Goal: Task Accomplishment & Management: Manage account settings

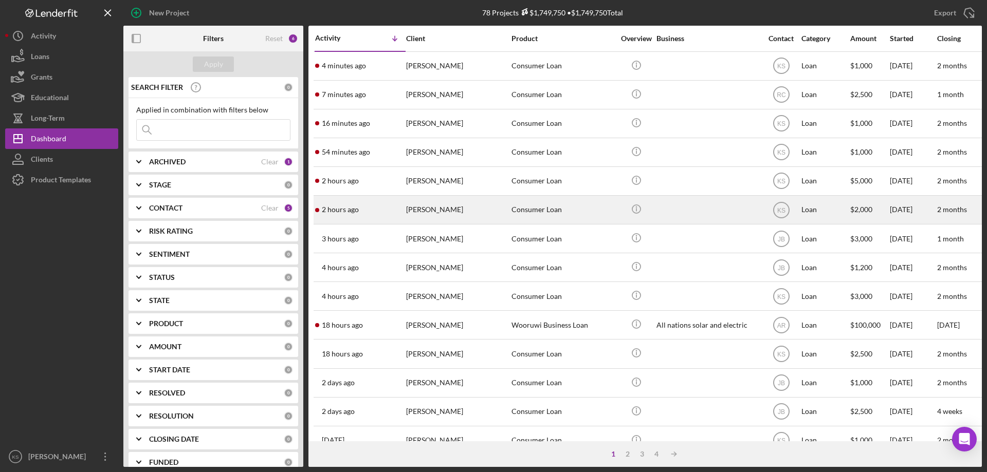
click at [459, 212] on div "[PERSON_NAME]" at bounding box center [457, 209] width 103 height 27
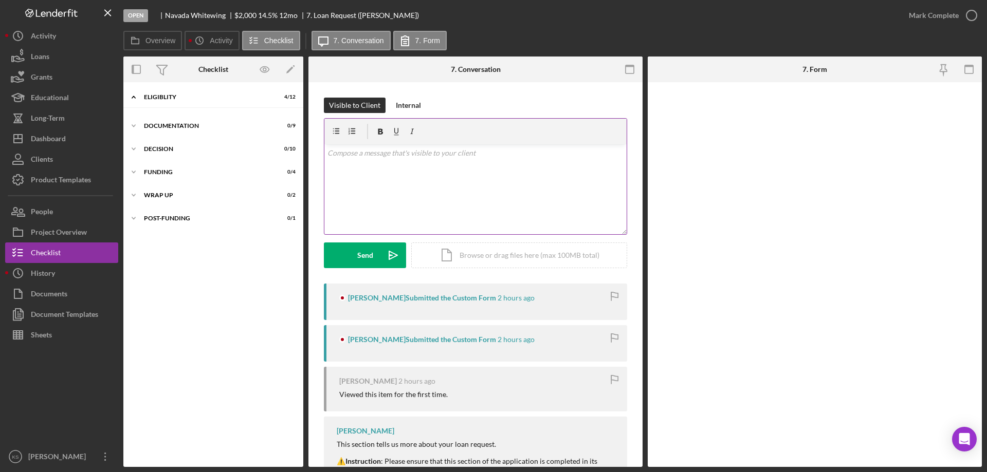
scroll to position [9, 0]
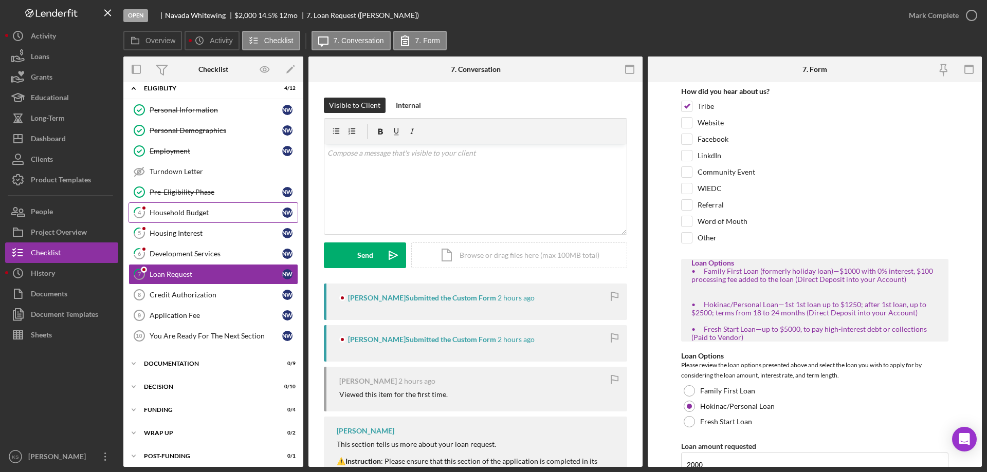
click at [194, 209] on div "Household Budget" at bounding box center [216, 213] width 133 height 8
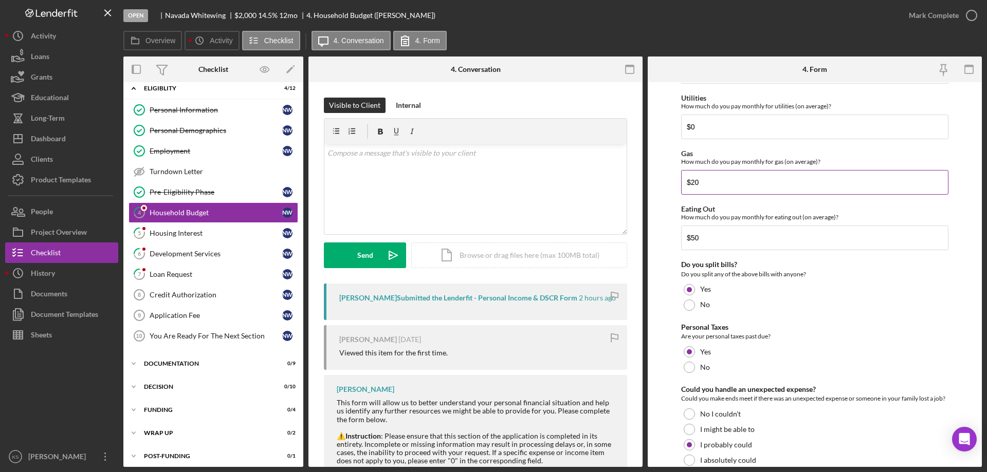
scroll to position [667, 0]
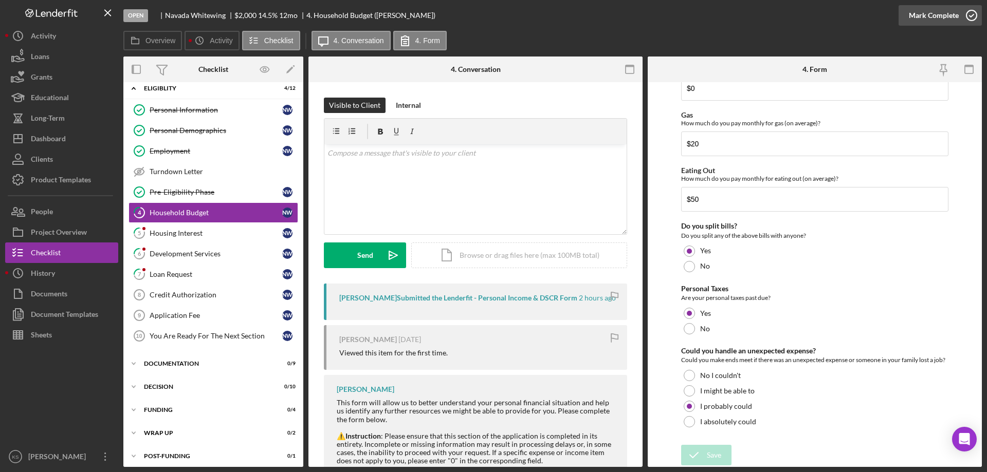
click at [911, 16] on div "Mark Complete" at bounding box center [934, 15] width 50 height 21
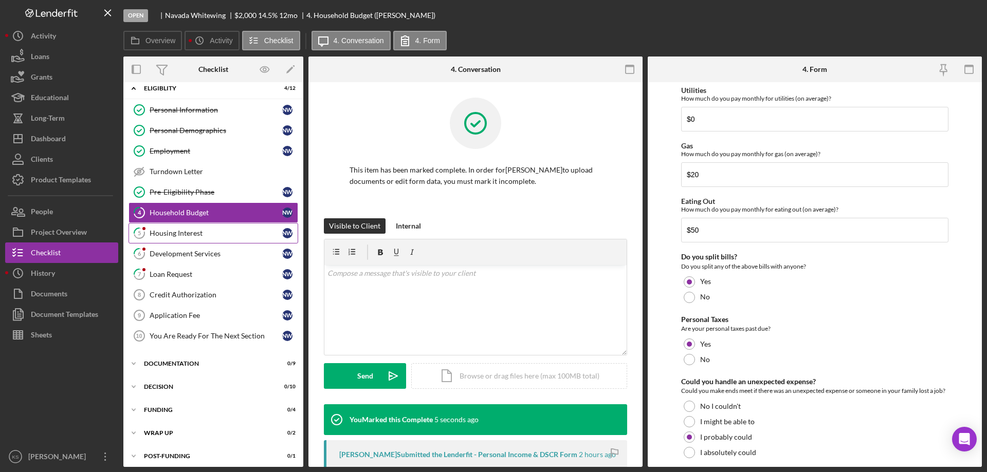
scroll to position [708, 0]
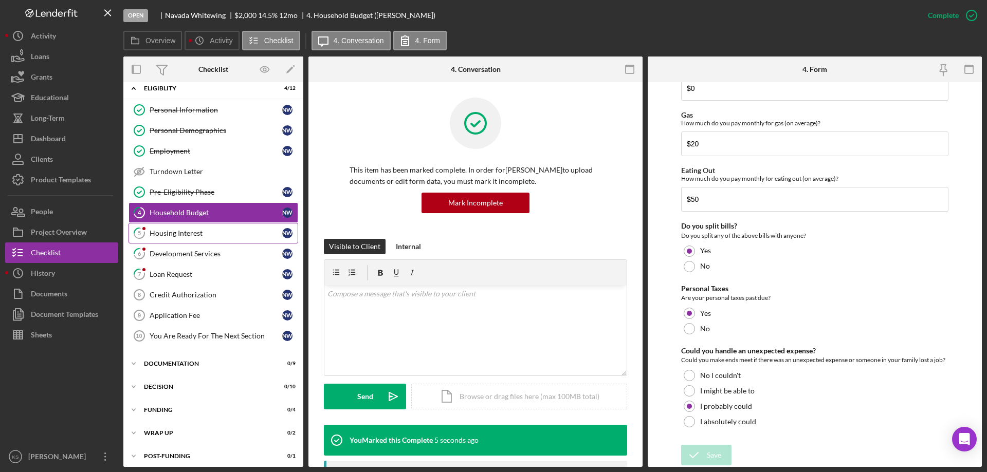
click at [213, 232] on div "Housing Interest" at bounding box center [216, 233] width 133 height 8
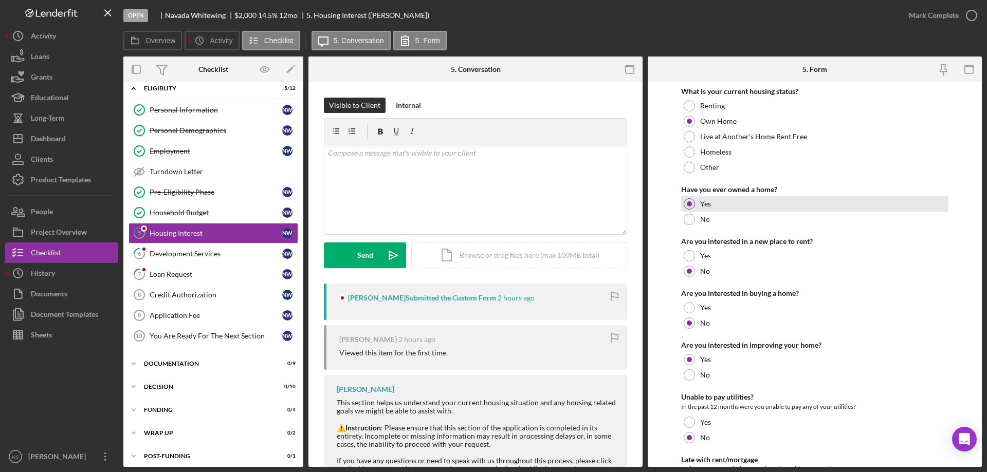
scroll to position [140, 0]
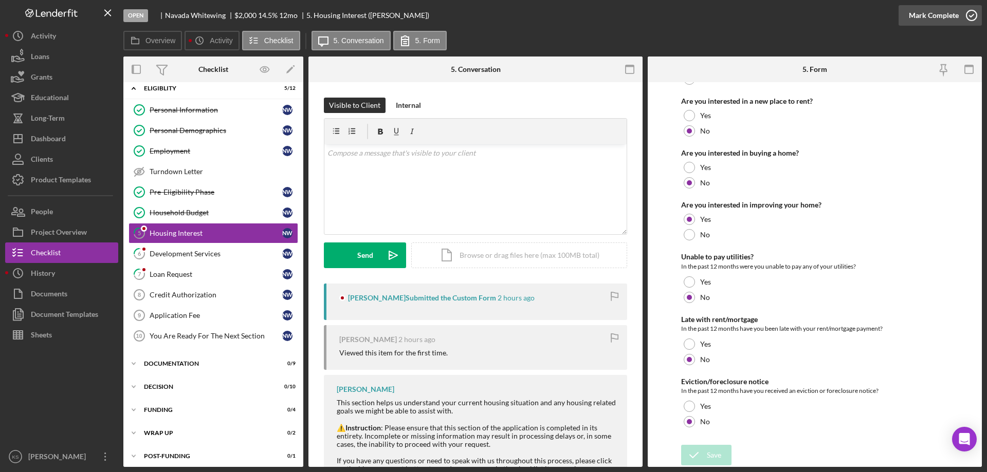
click at [916, 10] on div "Mark Complete" at bounding box center [934, 15] width 50 height 21
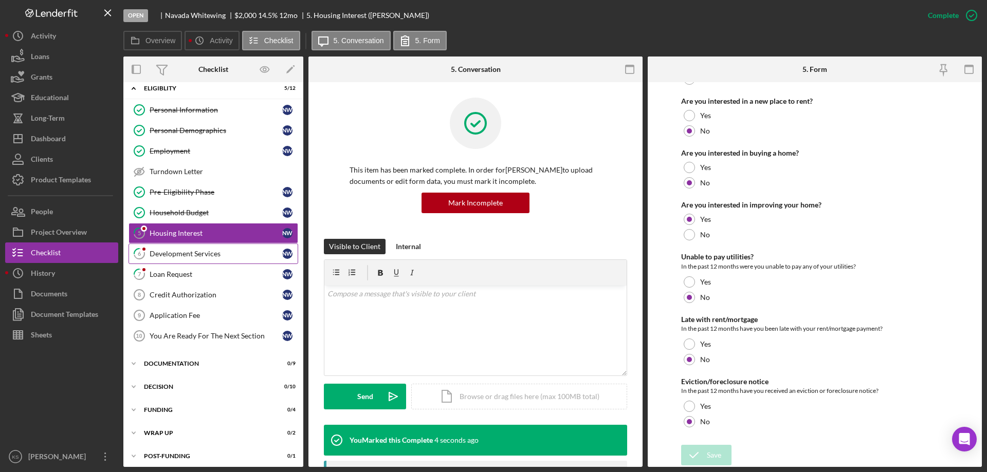
click at [194, 257] on div "Development Services" at bounding box center [216, 254] width 133 height 8
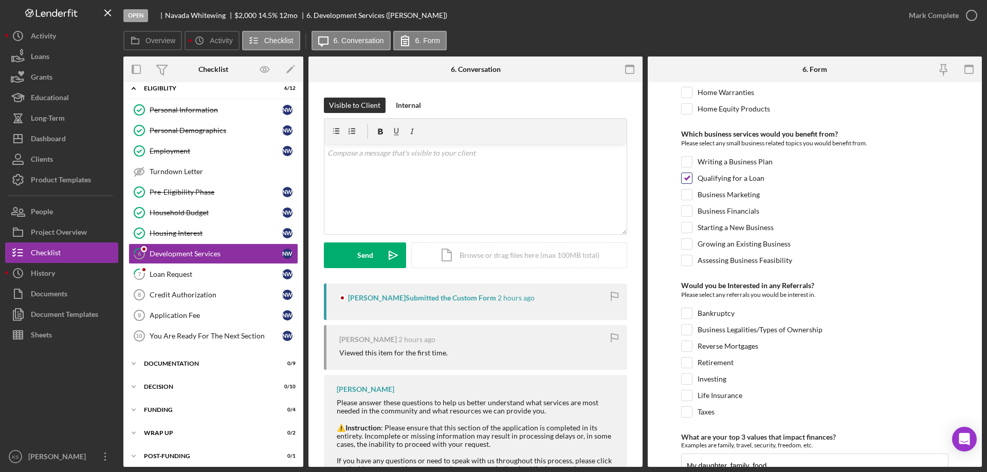
scroll to position [431, 0]
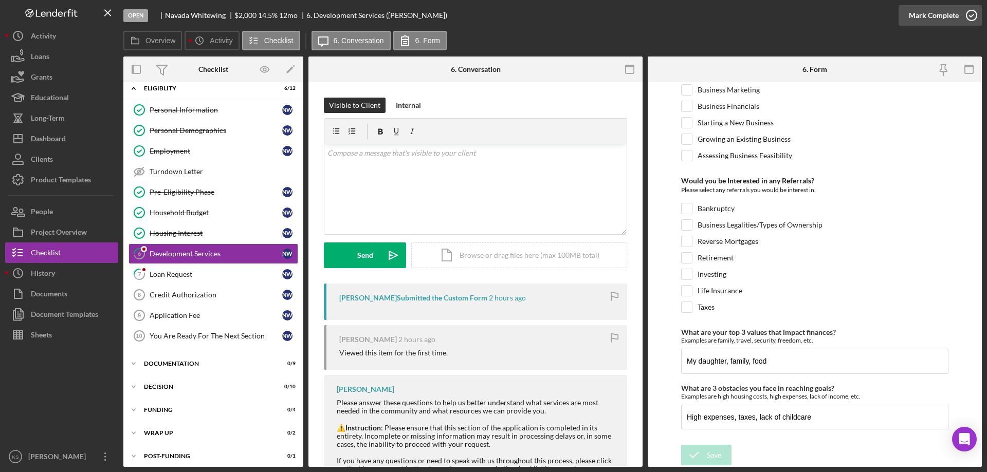
click at [932, 21] on div "Mark Complete" at bounding box center [934, 15] width 50 height 21
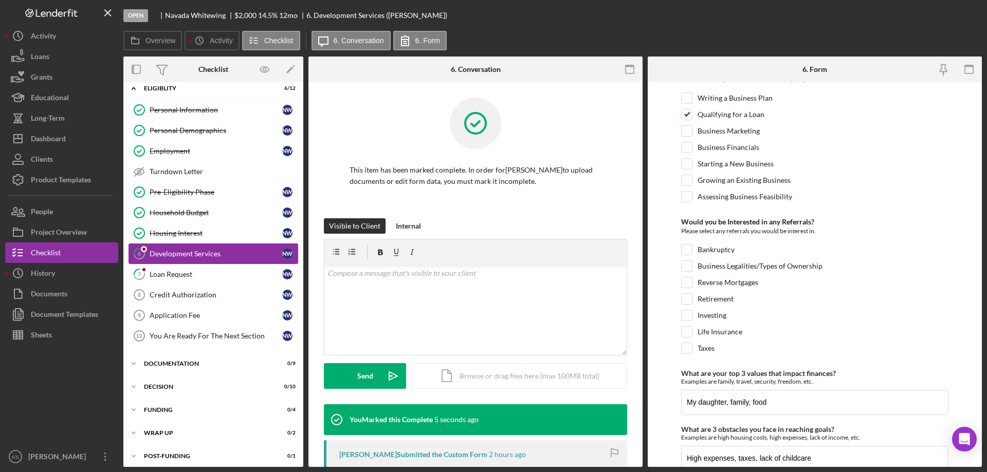
scroll to position [472, 0]
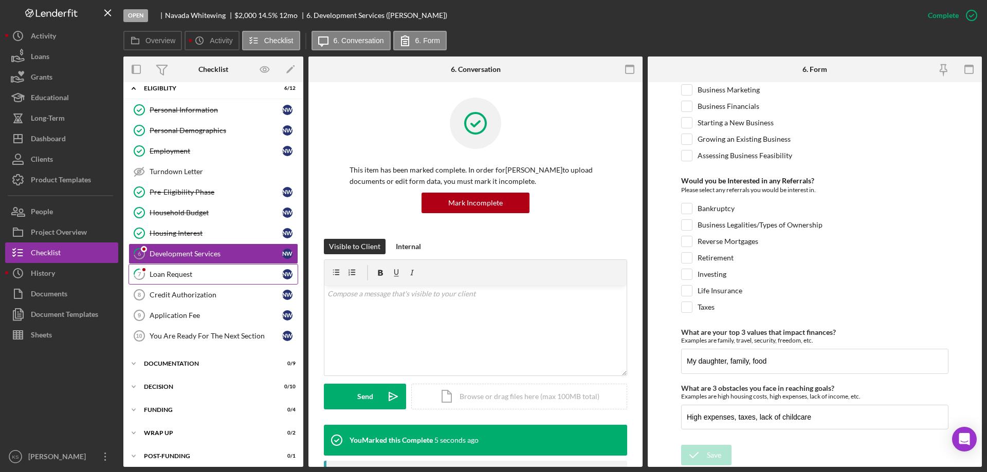
click at [167, 270] on div "Loan Request" at bounding box center [216, 274] width 133 height 8
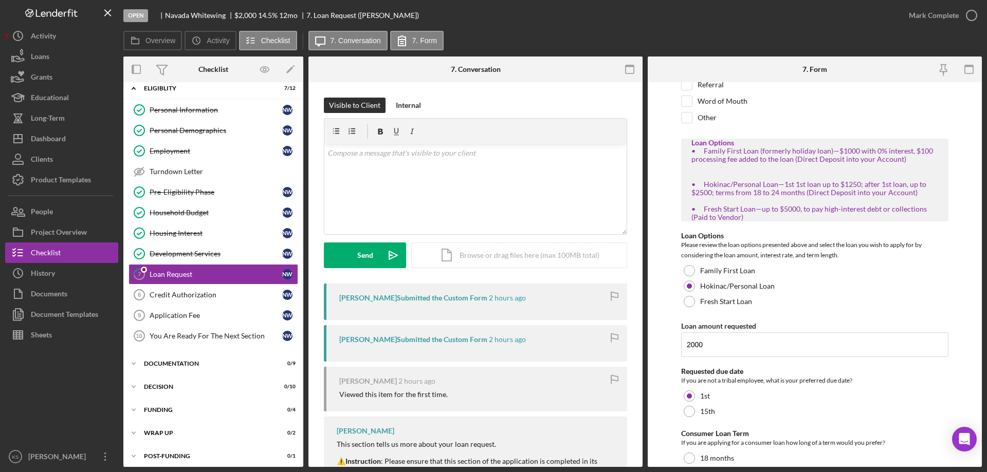
scroll to position [188, 0]
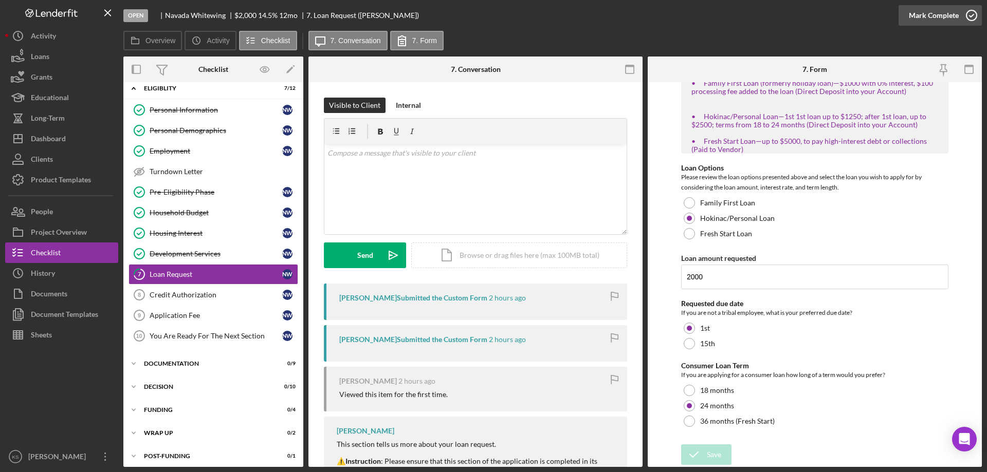
click at [920, 14] on div "Mark Complete" at bounding box center [934, 15] width 50 height 21
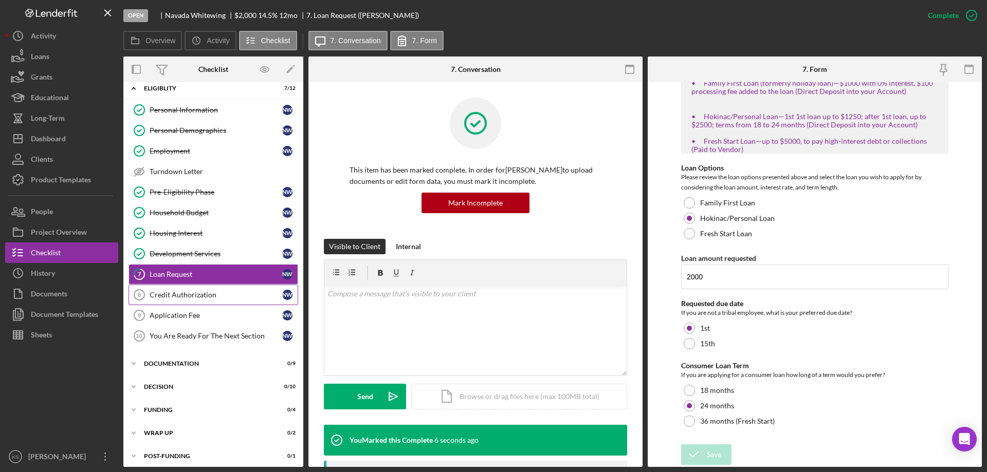
click at [208, 297] on div "Credit Authorization" at bounding box center [216, 295] width 133 height 8
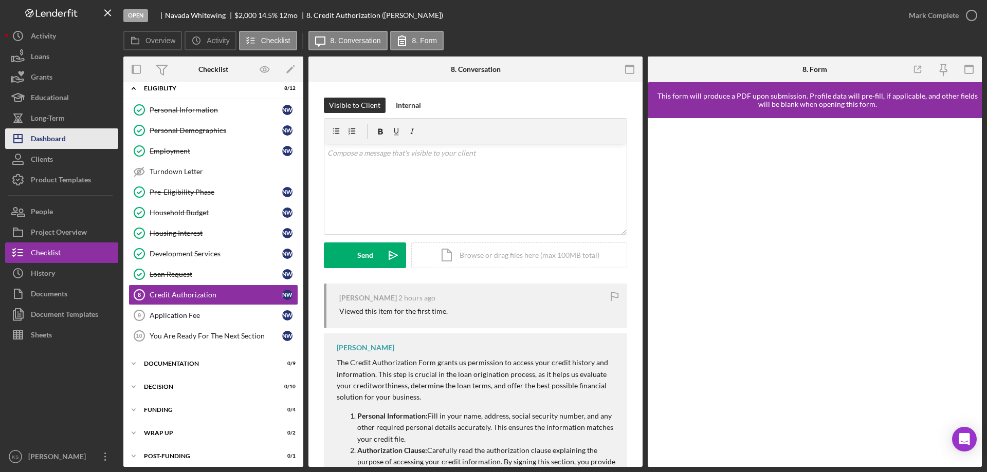
click at [65, 140] on div "Dashboard" at bounding box center [48, 140] width 35 height 23
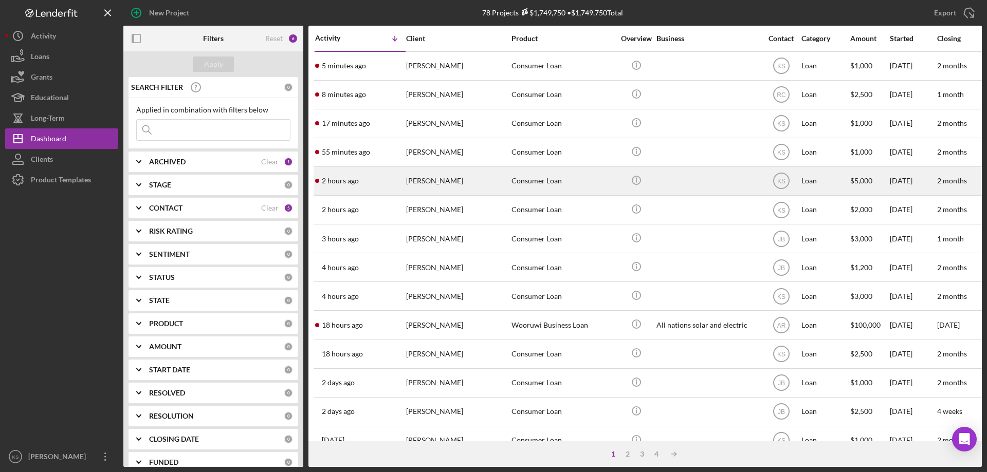
click at [515, 188] on div "Consumer Loan" at bounding box center [563, 181] width 103 height 27
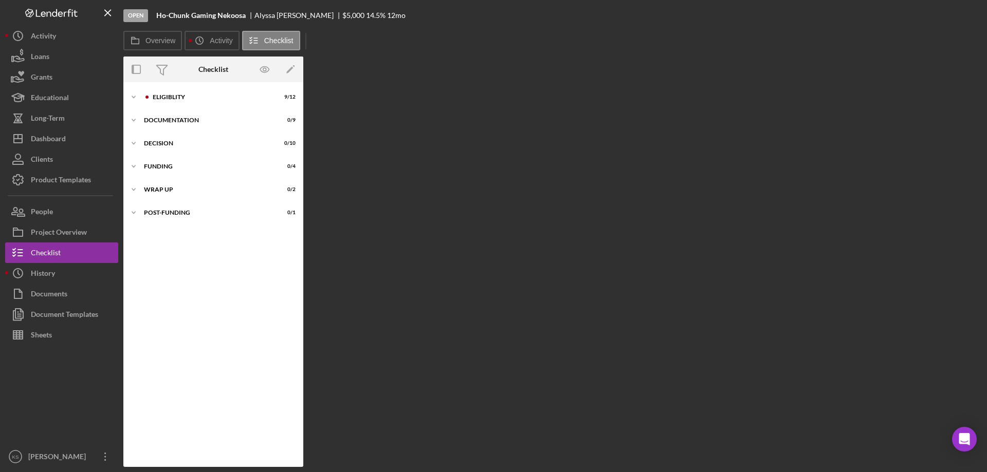
scroll to position [13, 0]
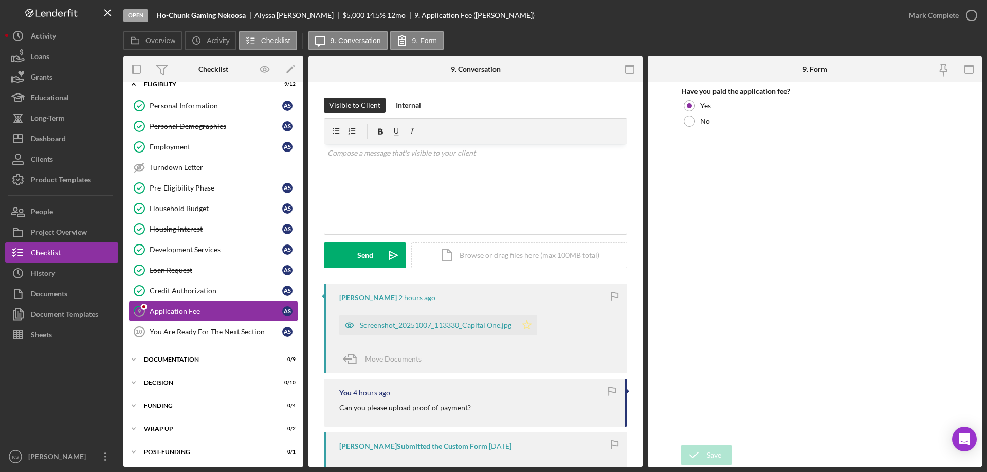
click at [527, 323] on polygon "button" at bounding box center [527, 325] width 9 height 8
click at [920, 18] on div "Mark Complete" at bounding box center [934, 15] width 50 height 21
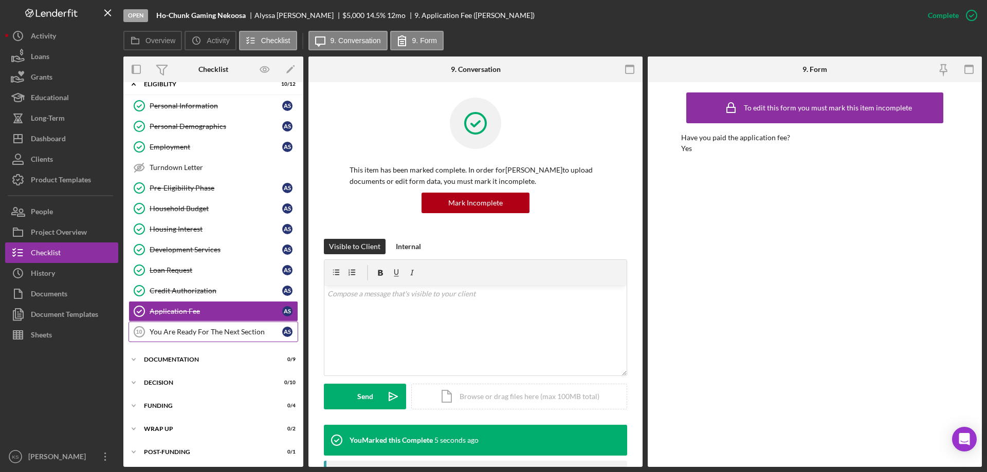
click at [203, 331] on div "You Are Ready For The Next Section" at bounding box center [216, 332] width 133 height 8
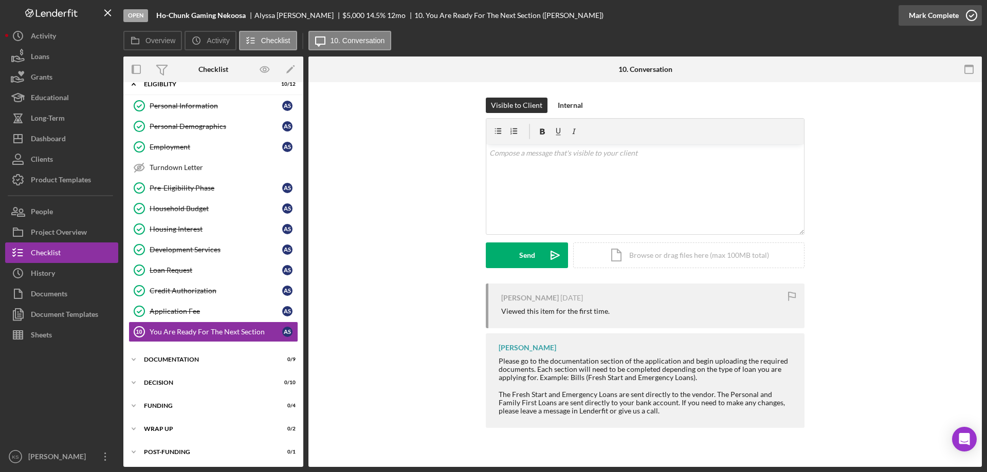
click at [941, 19] on div "Mark Complete" at bounding box center [934, 15] width 50 height 21
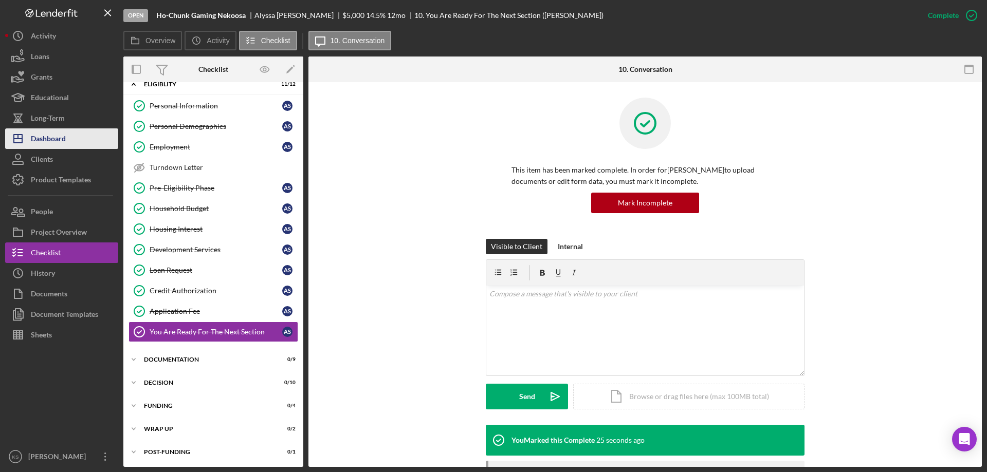
click at [57, 144] on div "Dashboard" at bounding box center [48, 140] width 35 height 23
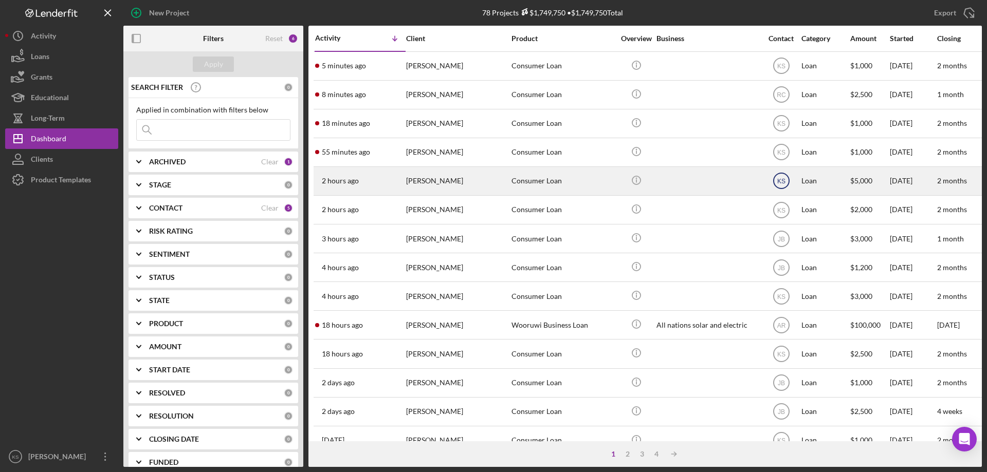
click at [779, 183] on text "KS" at bounding box center [781, 181] width 8 height 7
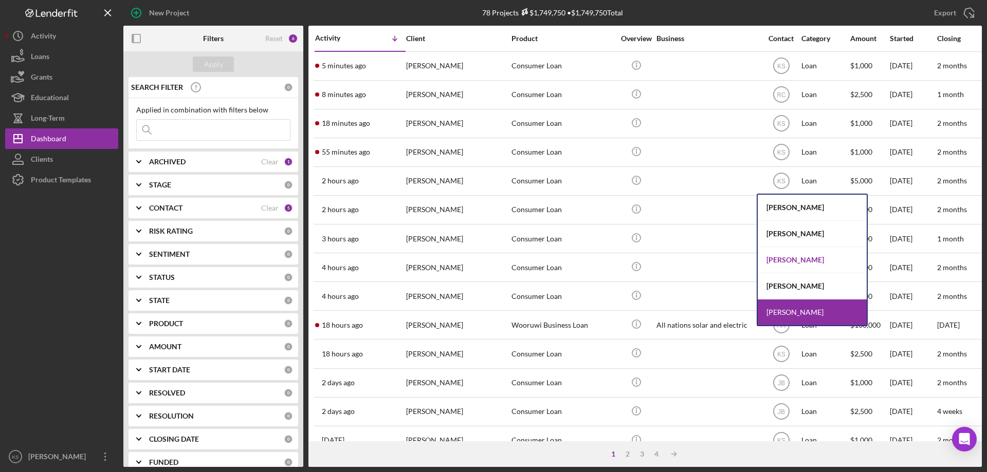
click at [789, 259] on div "[PERSON_NAME]" at bounding box center [812, 260] width 109 height 26
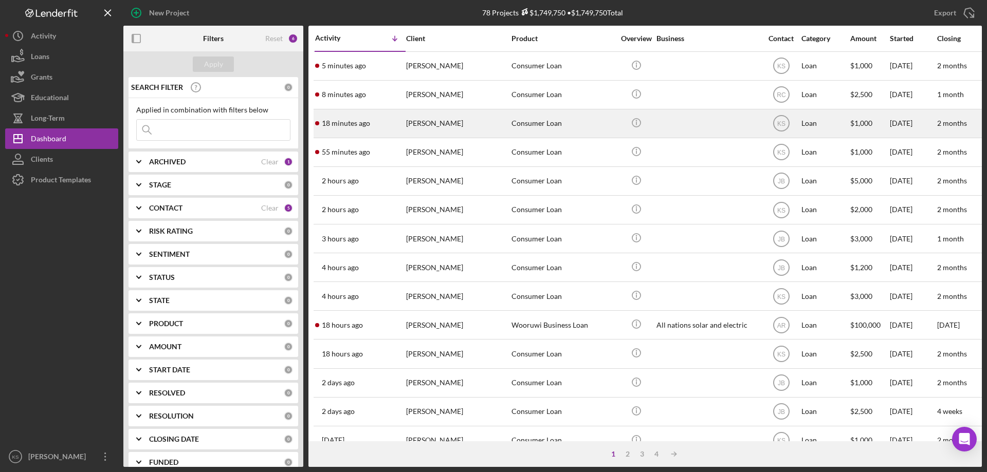
click at [464, 127] on div "[PERSON_NAME]" at bounding box center [457, 123] width 103 height 27
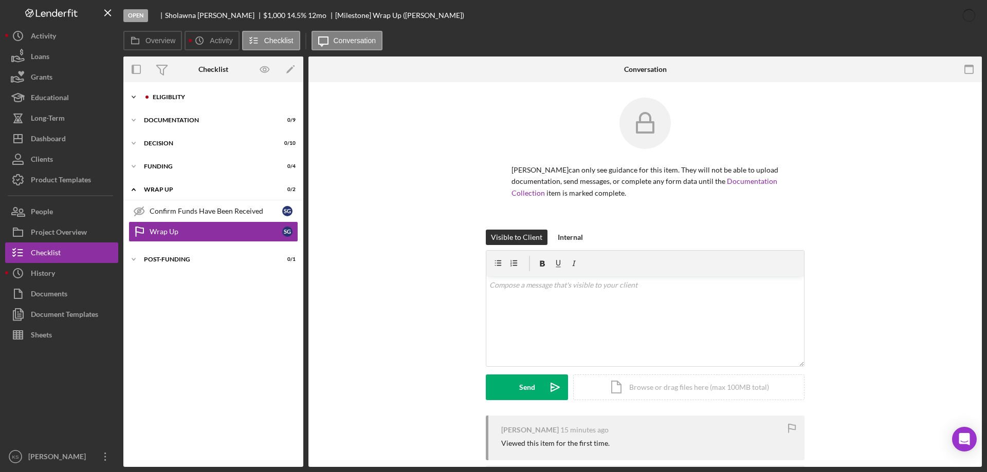
click at [173, 99] on div "Eligiblity" at bounding box center [222, 97] width 138 height 6
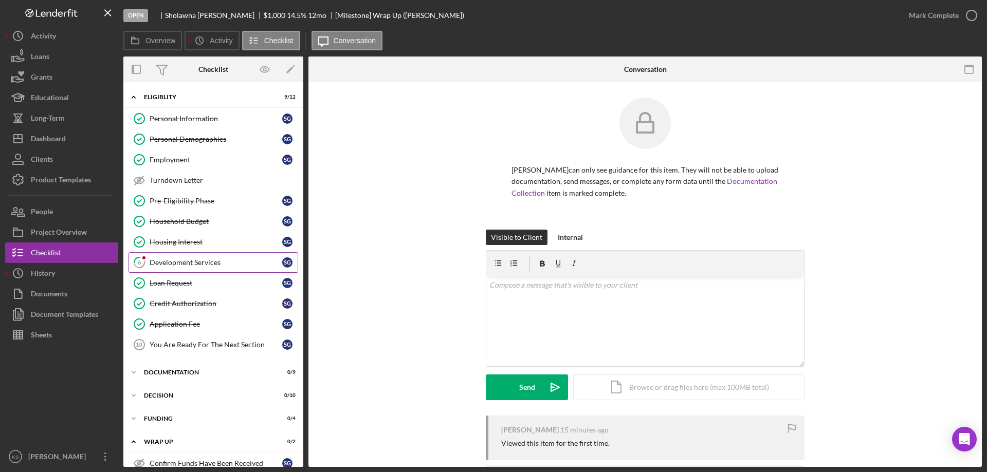
click at [193, 255] on link "6 Development Services S G" at bounding box center [214, 262] width 170 height 21
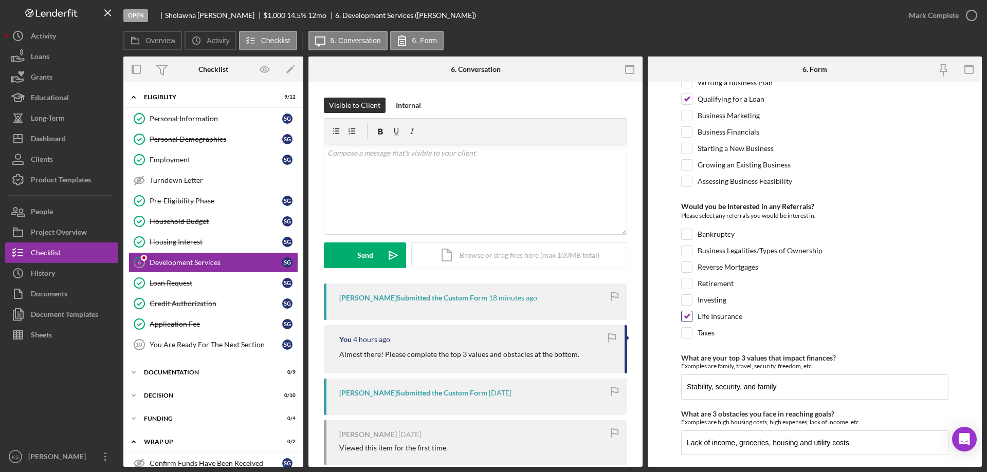
scroll to position [431, 0]
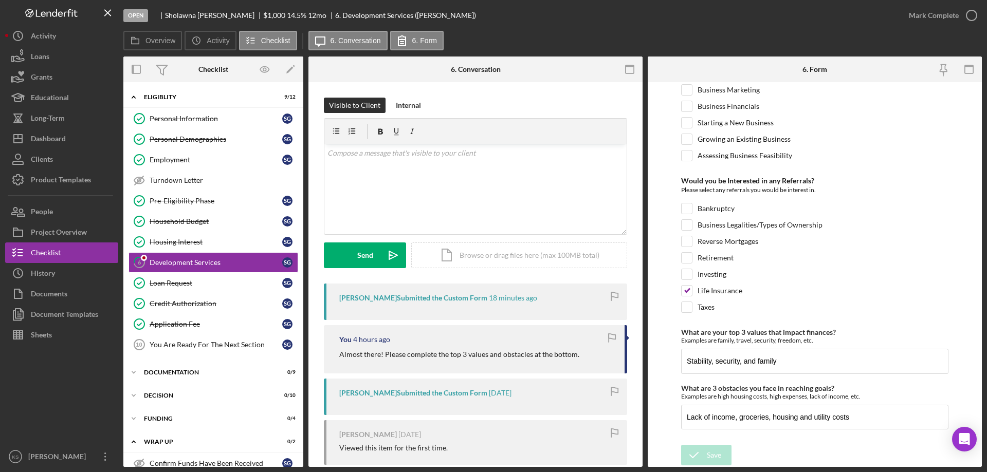
click at [938, 2] on div "Mark Complete" at bounding box center [940, 15] width 83 height 31
click at [936, 12] on div "Mark Complete" at bounding box center [934, 15] width 50 height 21
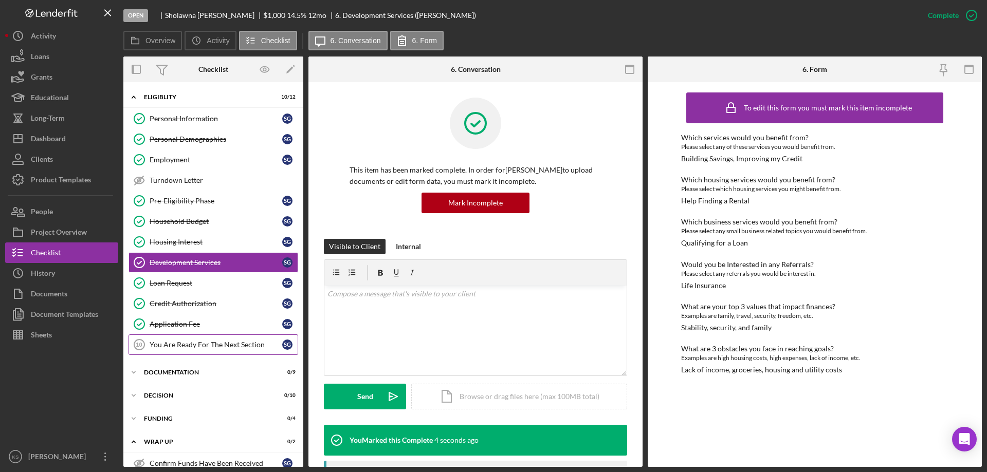
click at [221, 344] on div "You Are Ready For The Next Section" at bounding box center [216, 345] width 133 height 8
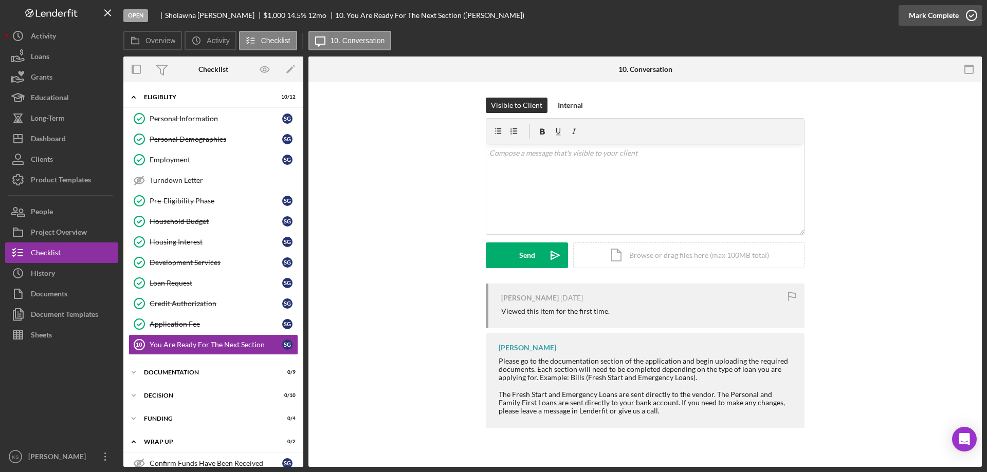
click at [919, 16] on div "Mark Complete" at bounding box center [934, 15] width 50 height 21
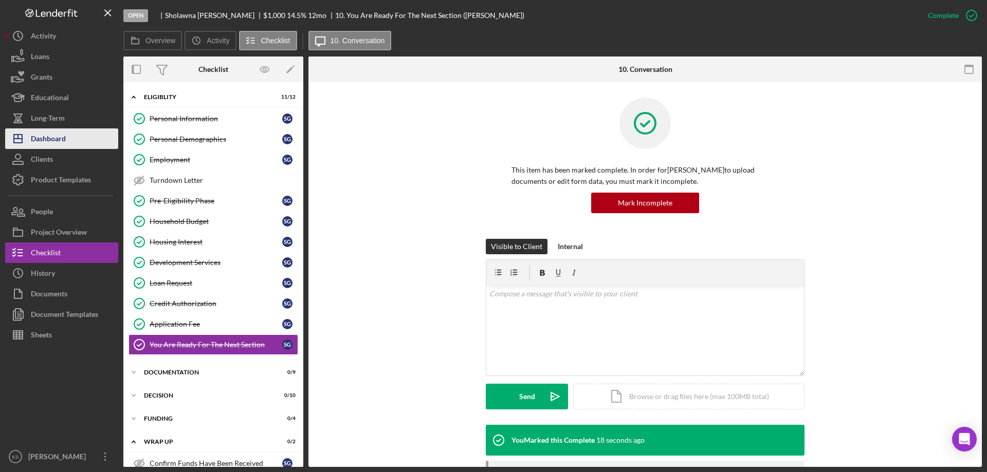
click at [58, 144] on div "Dashboard" at bounding box center [48, 140] width 35 height 23
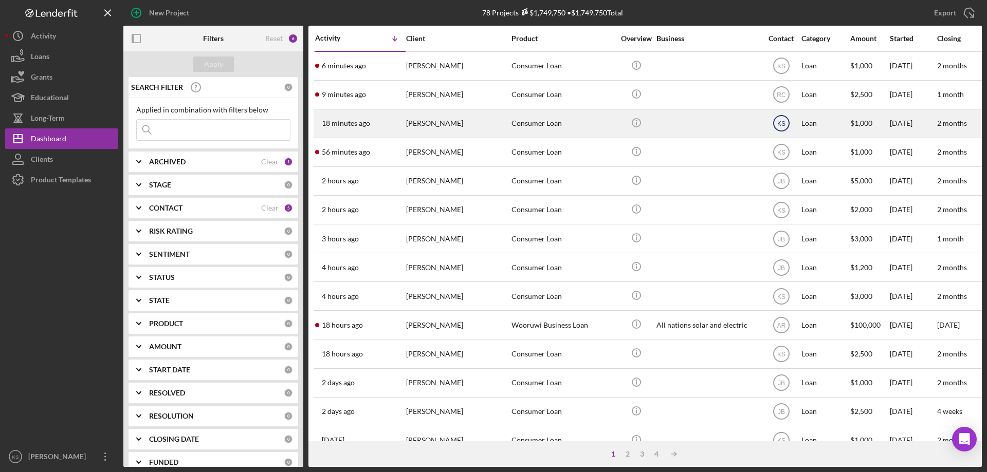
click at [780, 125] on text "KS" at bounding box center [781, 123] width 8 height 7
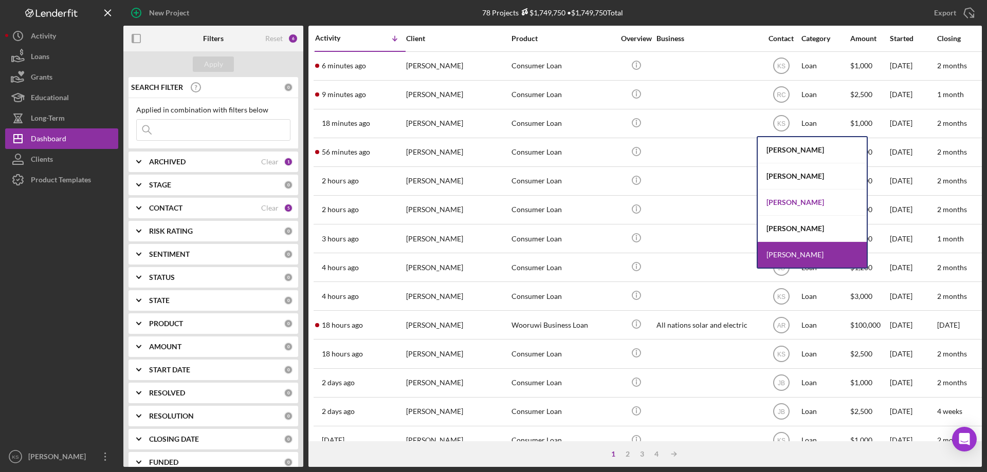
click at [792, 196] on div "[PERSON_NAME]" at bounding box center [812, 203] width 109 height 26
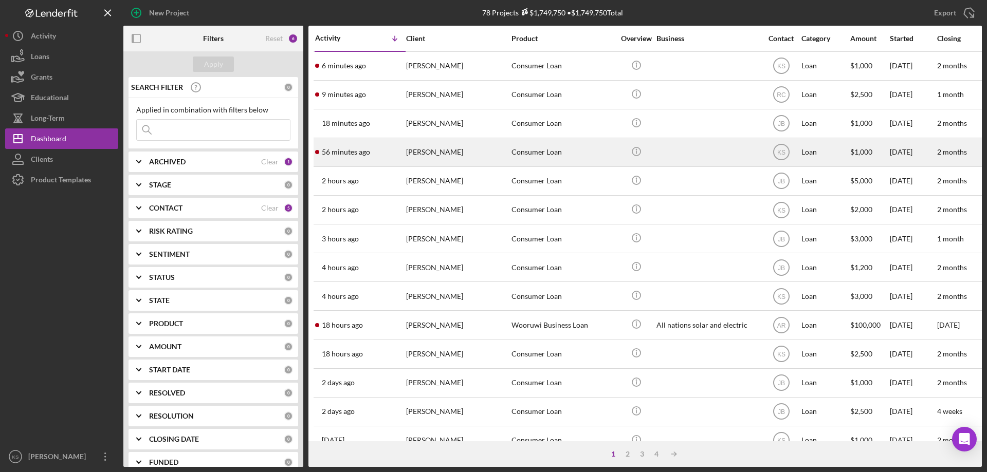
click at [435, 148] on div "[PERSON_NAME]" at bounding box center [457, 152] width 103 height 27
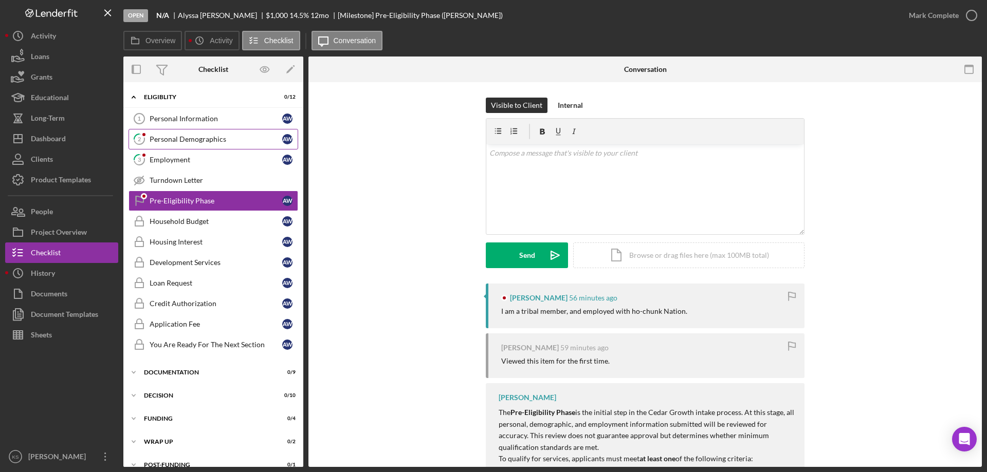
click at [213, 140] on div "Personal Demographics" at bounding box center [216, 139] width 133 height 8
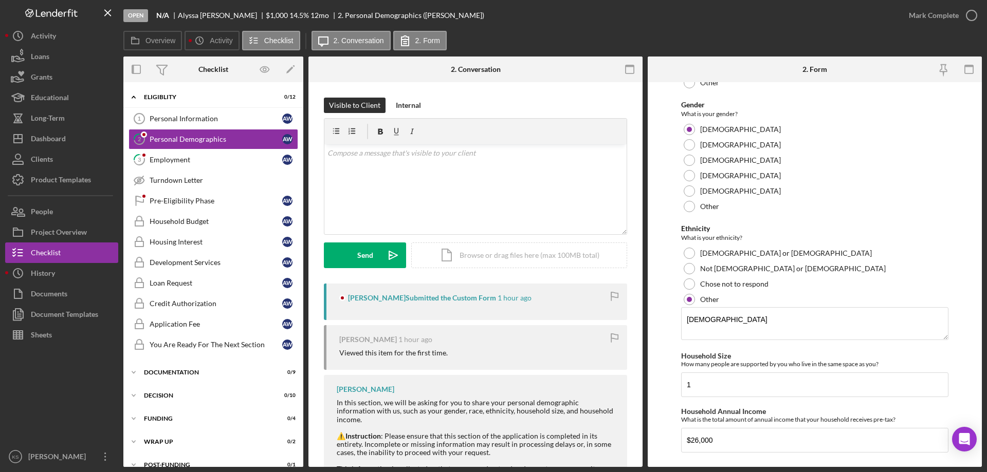
scroll to position [599, 0]
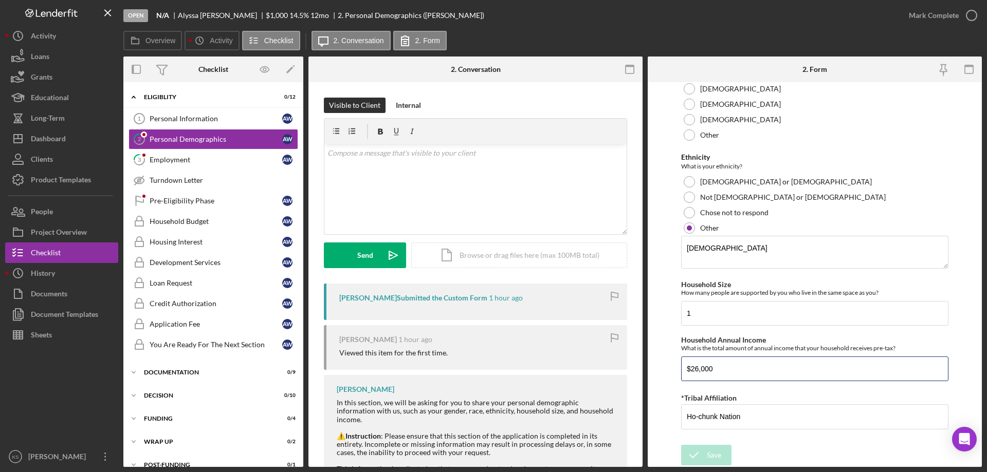
drag, startPoint x: 708, startPoint y: 371, endPoint x: 581, endPoint y: 371, distance: 126.5
click at [581, 371] on div "Overview Internal Workflow Stage Open Icon/Dropdown Arrow Archive (can unarchiv…" at bounding box center [552, 262] width 859 height 411
click at [202, 125] on link "Personal Information 1 Personal Information A W" at bounding box center [214, 118] width 170 height 21
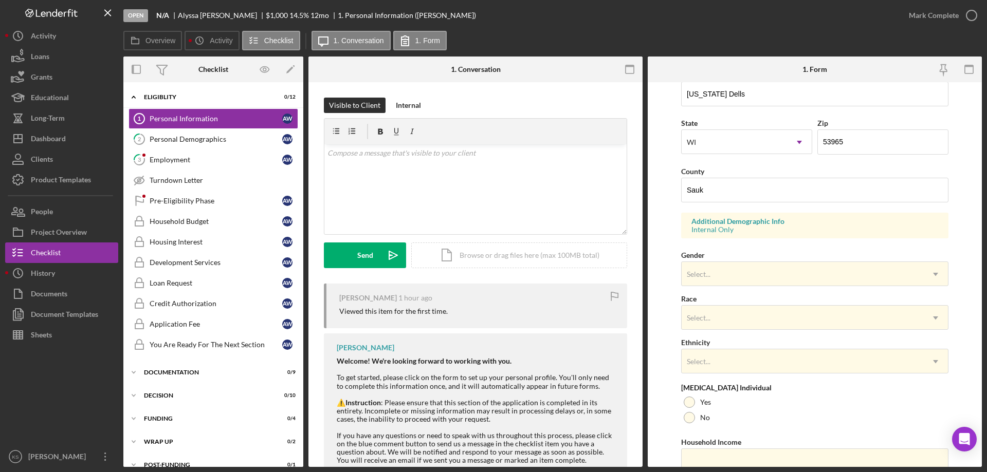
scroll to position [301, 0]
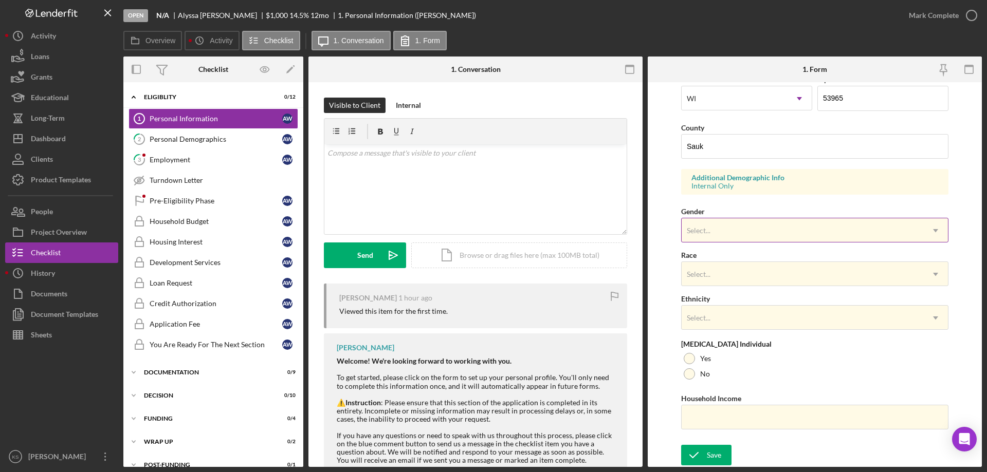
click at [751, 227] on div "Select..." at bounding box center [803, 231] width 242 height 24
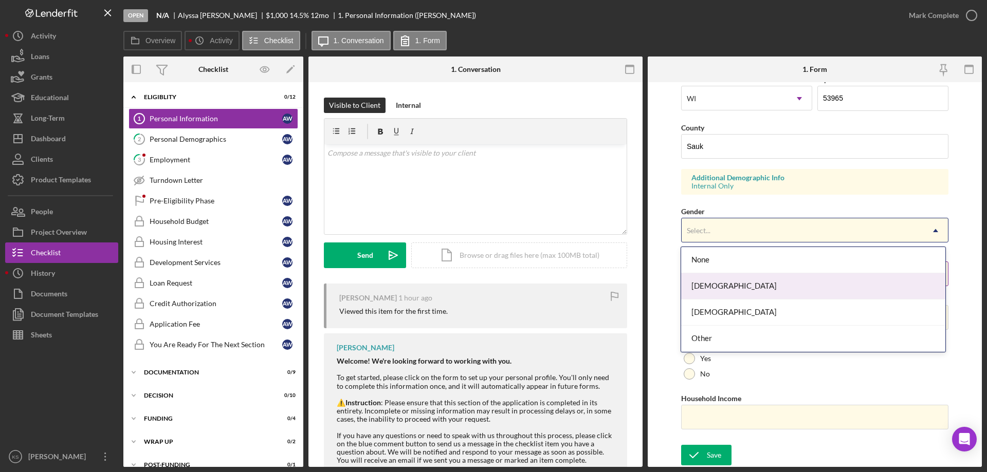
drag, startPoint x: 727, startPoint y: 287, endPoint x: 737, endPoint y: 276, distance: 14.6
click at [727, 287] on div "[DEMOGRAPHIC_DATA]" at bounding box center [813, 287] width 264 height 26
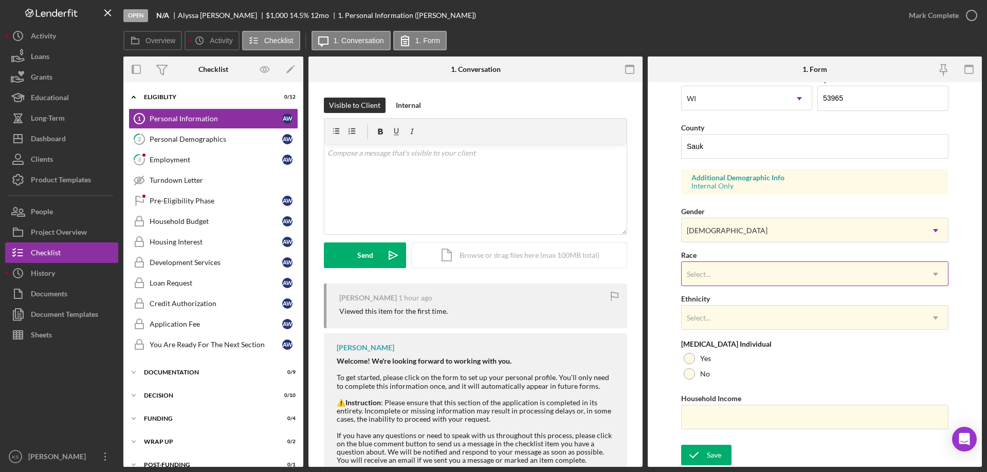
click at [738, 274] on div "Select..." at bounding box center [803, 275] width 242 height 24
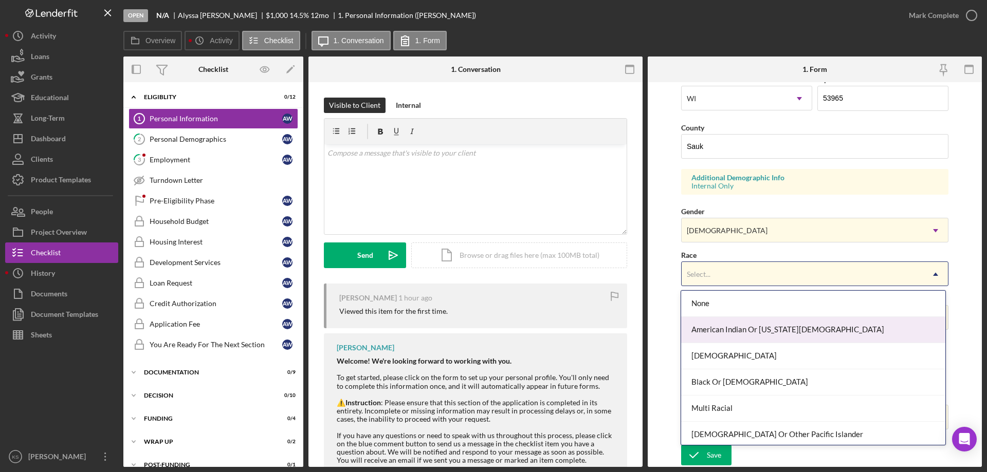
click at [747, 322] on div "American Indian Or [US_STATE][DEMOGRAPHIC_DATA]" at bounding box center [813, 330] width 264 height 26
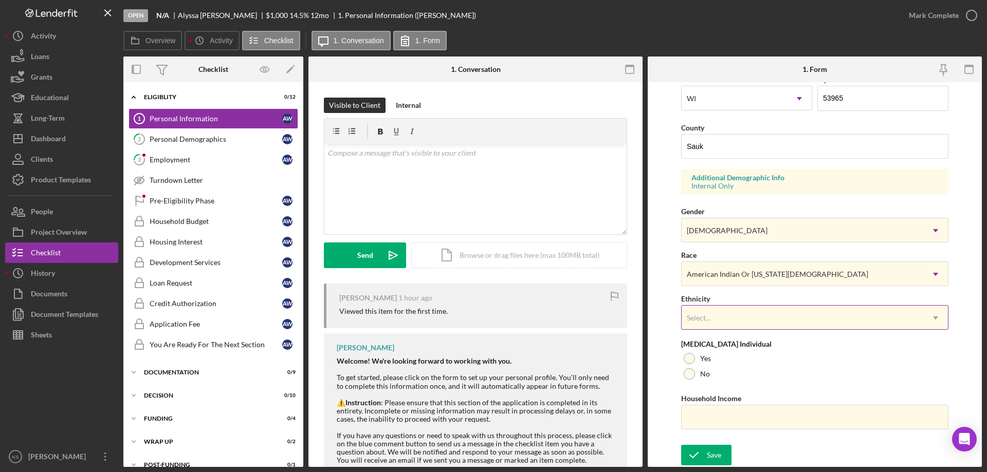
click at [742, 312] on div "Select..." at bounding box center [803, 318] width 242 height 24
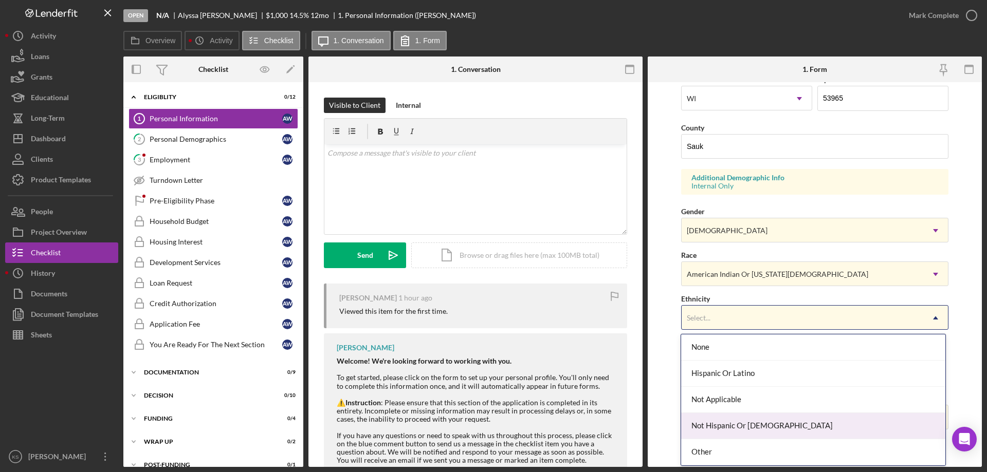
click at [731, 421] on div "Not Hispanic Or [DEMOGRAPHIC_DATA]" at bounding box center [813, 426] width 264 height 26
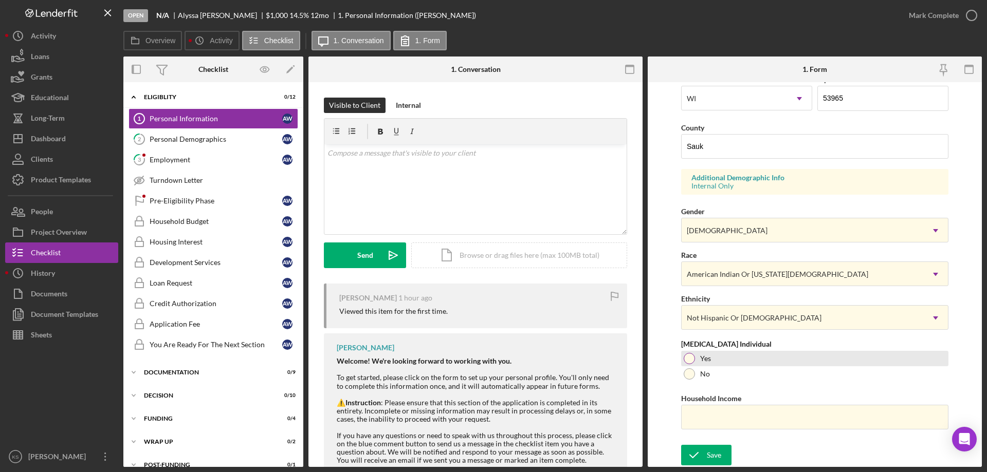
click at [691, 362] on div at bounding box center [689, 358] width 11 height 11
click at [721, 430] on div "First Name [PERSON_NAME] Middle Name [PERSON_NAME] Last Name [PERSON_NAME] Job …" at bounding box center [814, 113] width 267 height 654
click at [719, 422] on input "Household Income" at bounding box center [814, 417] width 267 height 25
paste input "$26,000"
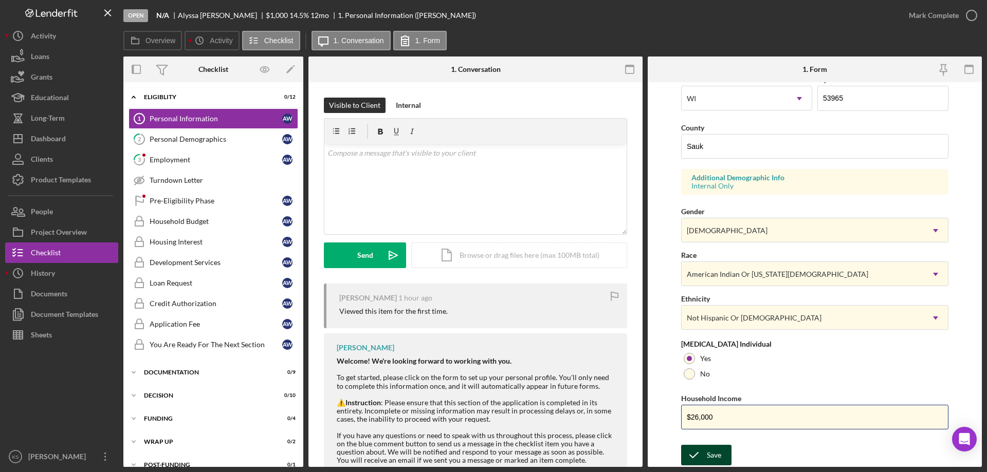
type input "$26,000"
click at [715, 450] on div "Save" at bounding box center [714, 455] width 14 height 21
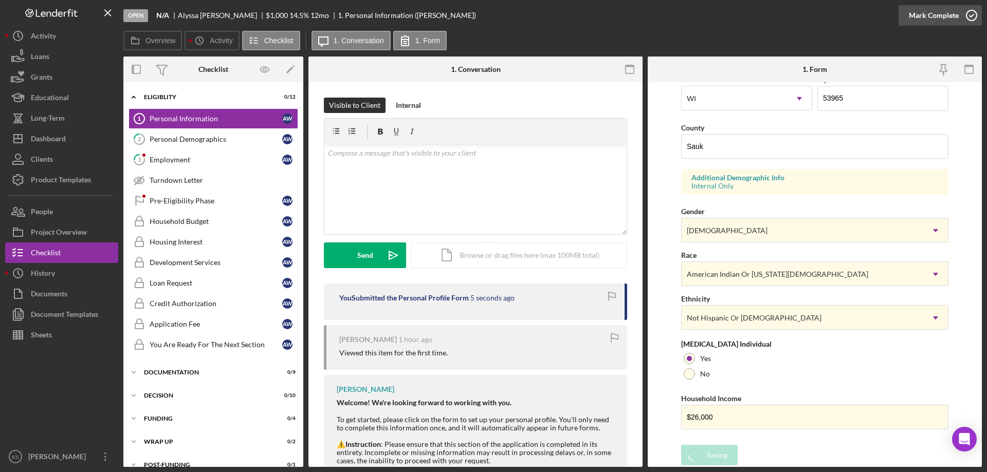
click at [945, 21] on div "Mark Complete" at bounding box center [934, 15] width 50 height 21
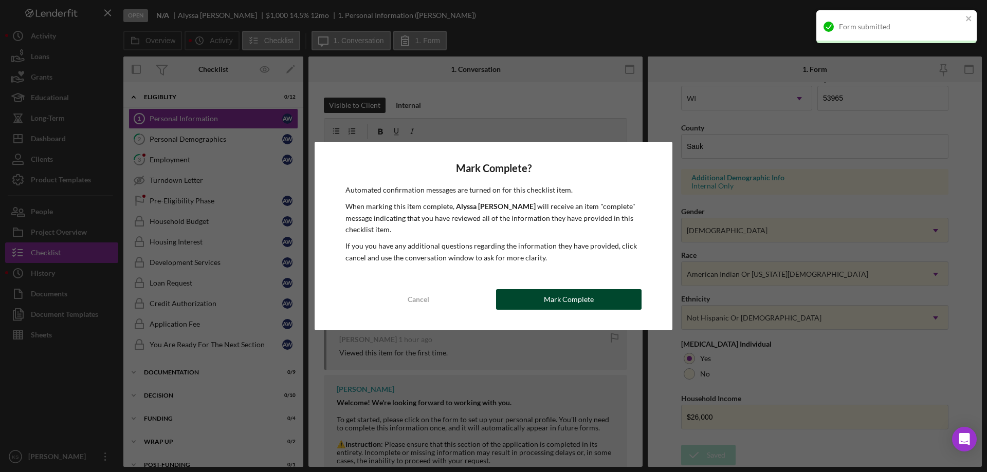
click at [576, 301] on div "Mark Complete" at bounding box center [569, 299] width 50 height 21
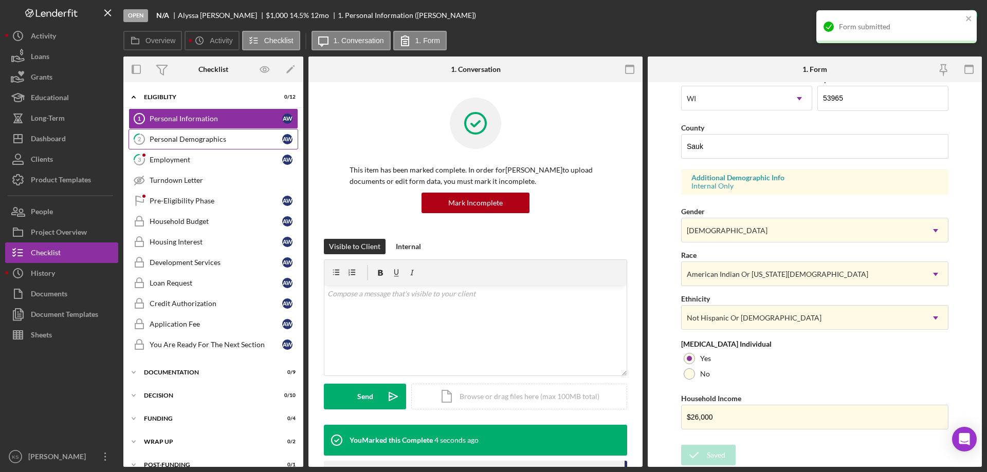
scroll to position [95, 0]
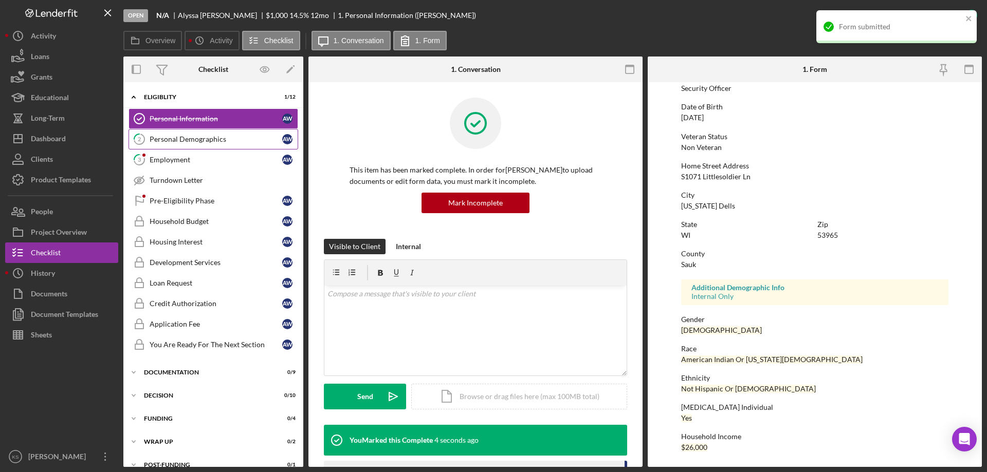
click at [205, 145] on link "2 Personal Demographics A W" at bounding box center [214, 139] width 170 height 21
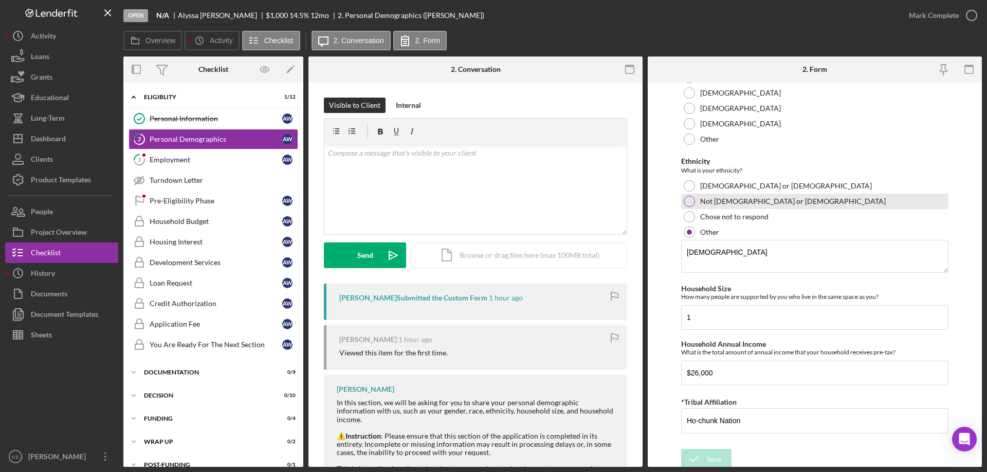
scroll to position [599, 0]
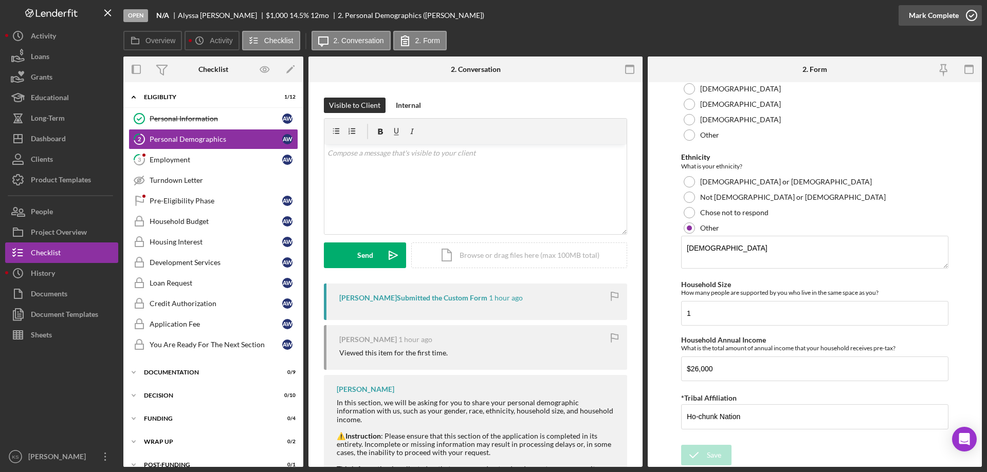
click at [944, 19] on div "Mark Complete" at bounding box center [934, 15] width 50 height 21
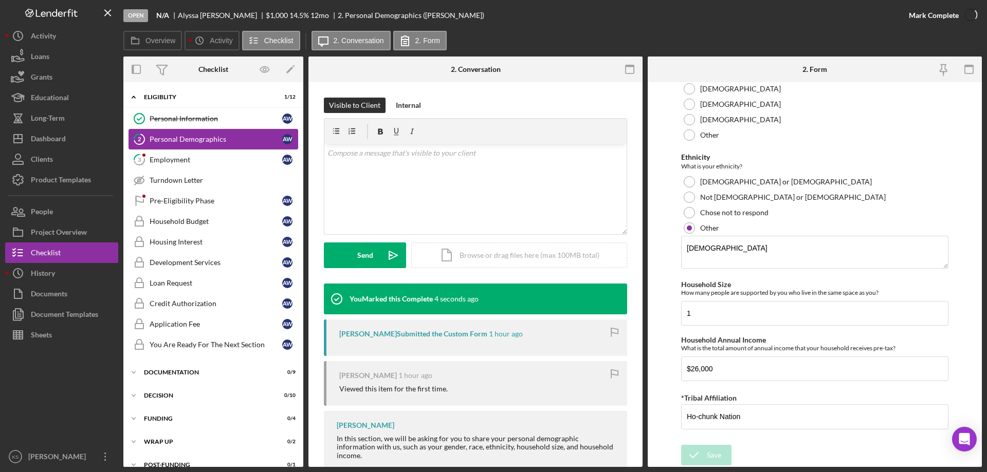
scroll to position [641, 0]
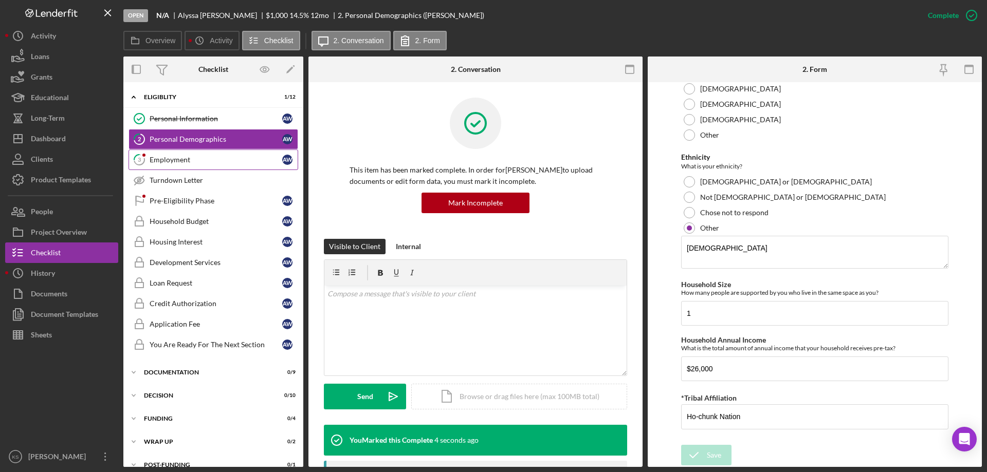
click at [189, 159] on div "Employment" at bounding box center [216, 160] width 133 height 8
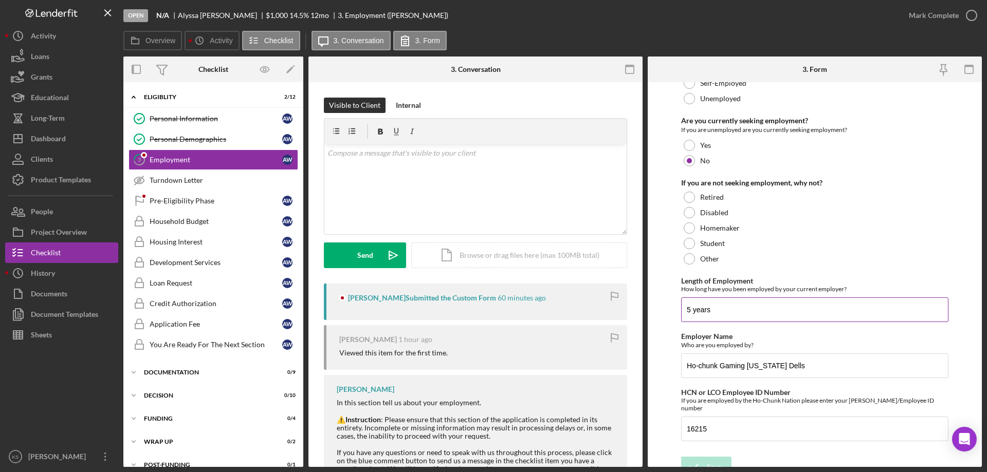
scroll to position [73, 0]
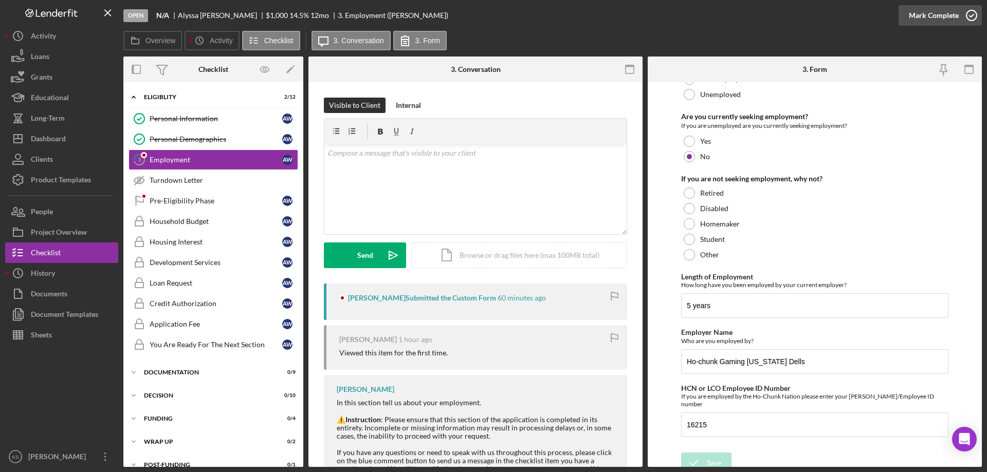
click at [932, 13] on div "Mark Complete" at bounding box center [934, 15] width 50 height 21
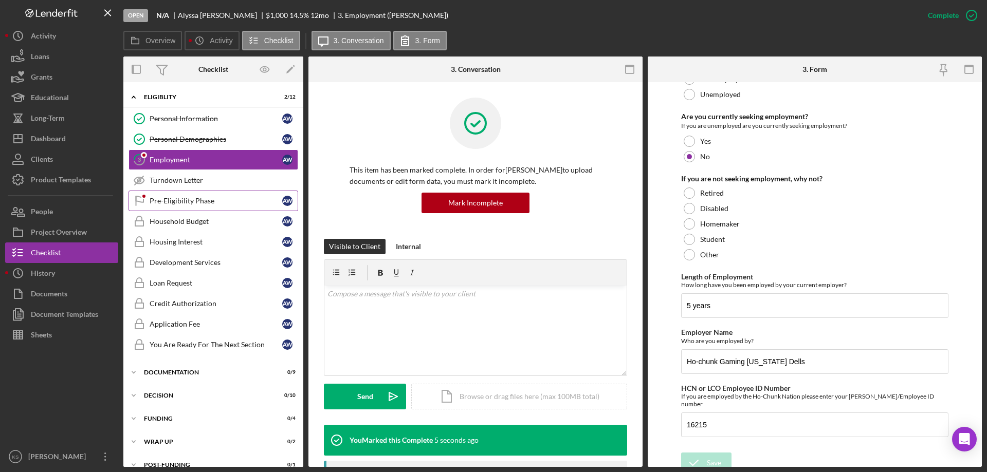
click at [177, 207] on link "Pre-Eligibility Phase Pre-Eligibility Phase A W" at bounding box center [214, 201] width 170 height 21
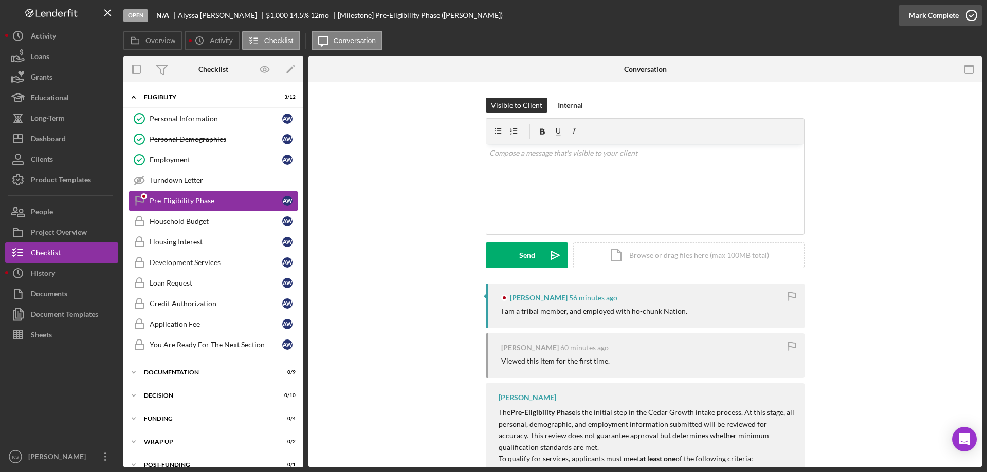
click at [925, 10] on div "Mark Complete" at bounding box center [934, 15] width 50 height 21
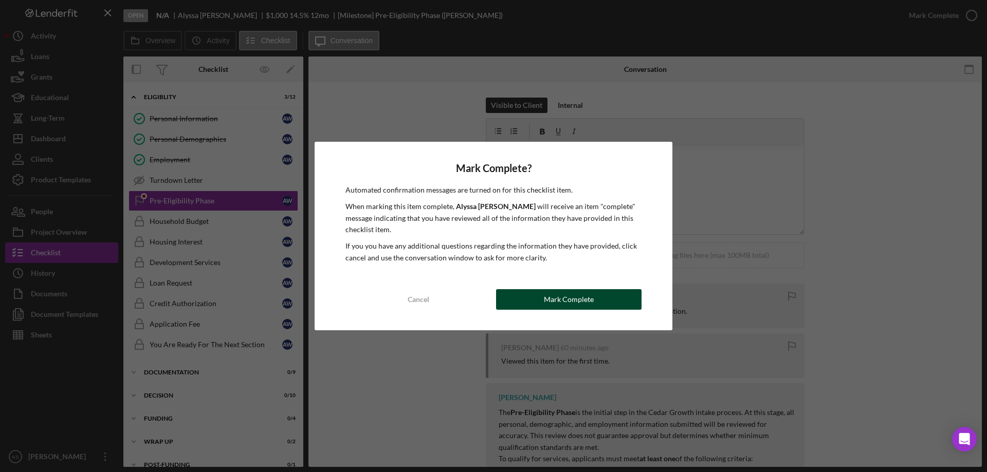
click at [560, 301] on div "Mark Complete" at bounding box center [569, 299] width 50 height 21
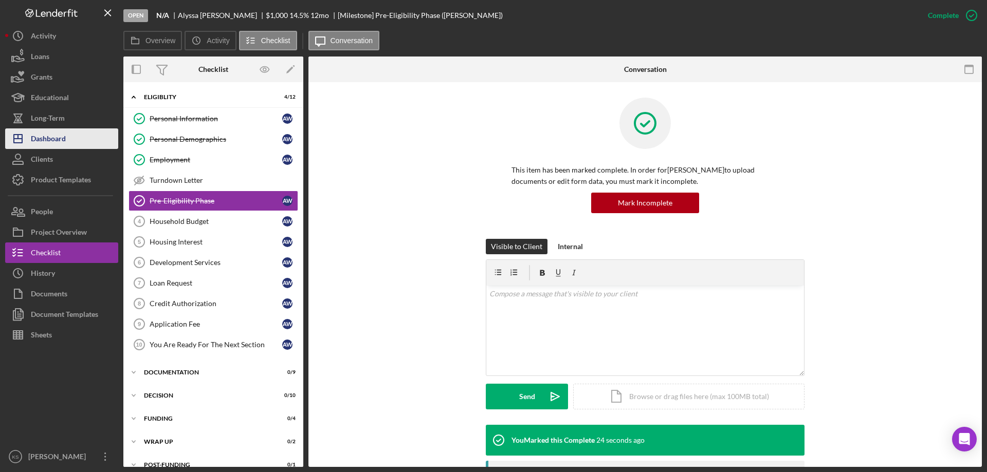
click at [52, 144] on div "Dashboard" at bounding box center [48, 140] width 35 height 23
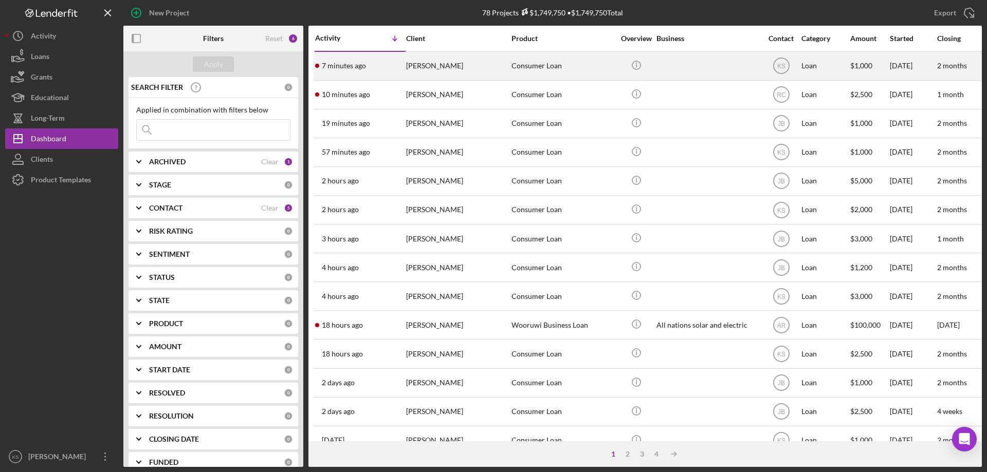
click at [427, 68] on div "[PERSON_NAME]" at bounding box center [457, 65] width 103 height 27
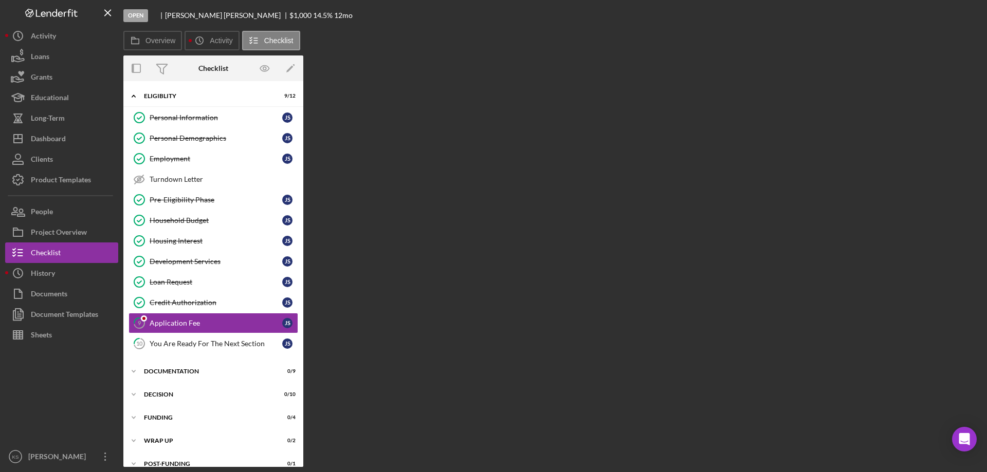
scroll to position [13, 0]
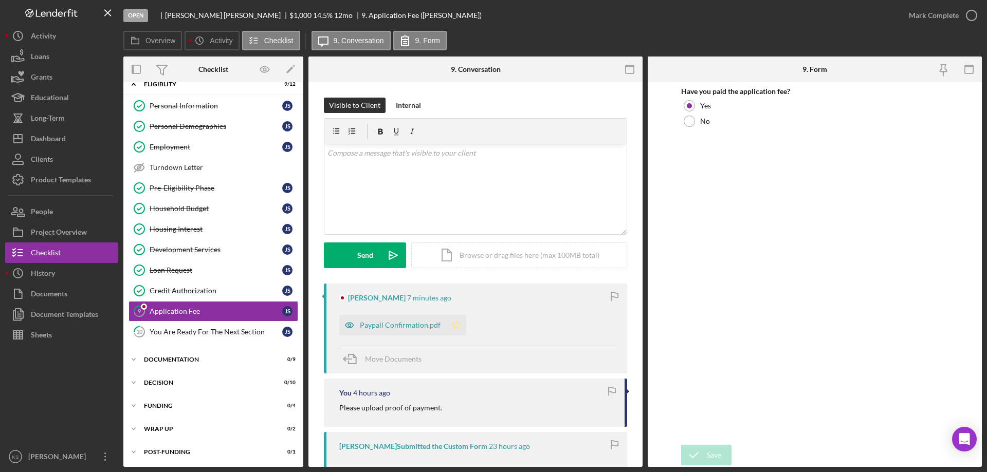
click at [457, 320] on icon "Icon/Star" at bounding box center [456, 325] width 21 height 21
click at [926, 16] on div "Mark Complete" at bounding box center [934, 15] width 50 height 21
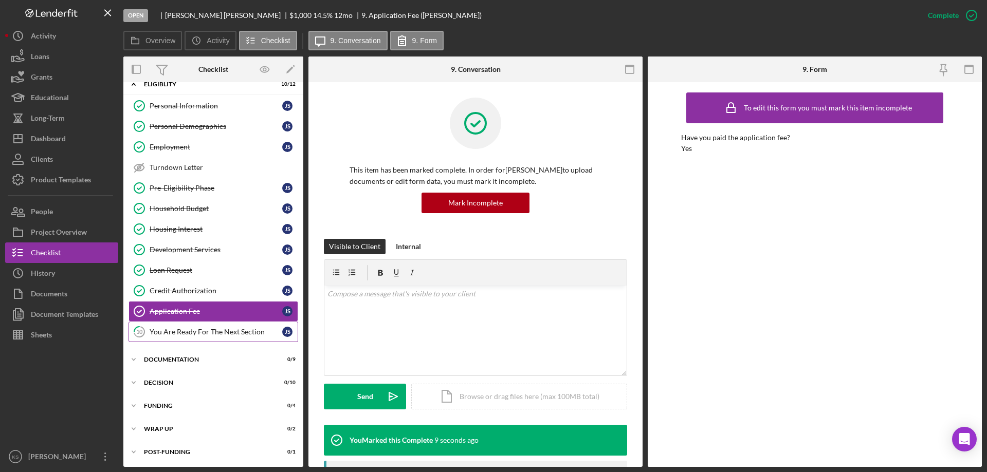
click at [238, 338] on link "10 You Are Ready For The Next Section J S" at bounding box center [214, 332] width 170 height 21
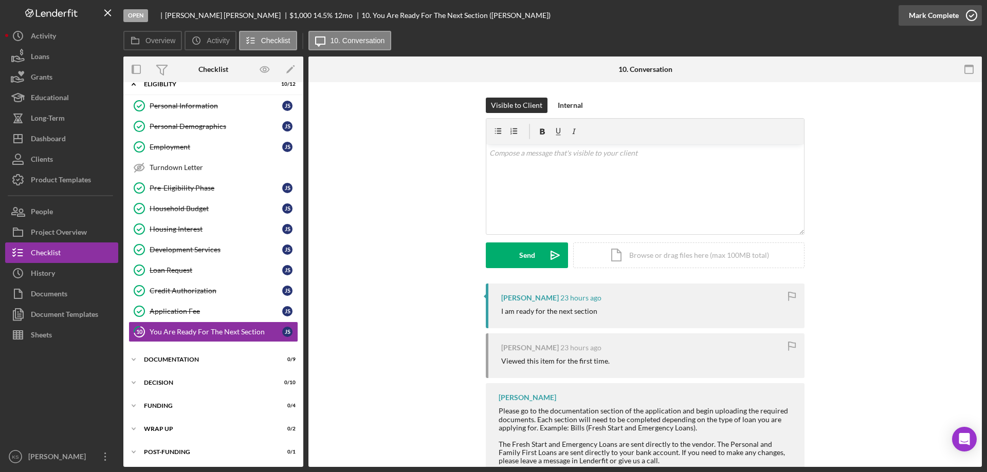
click at [921, 17] on div "Mark Complete" at bounding box center [934, 15] width 50 height 21
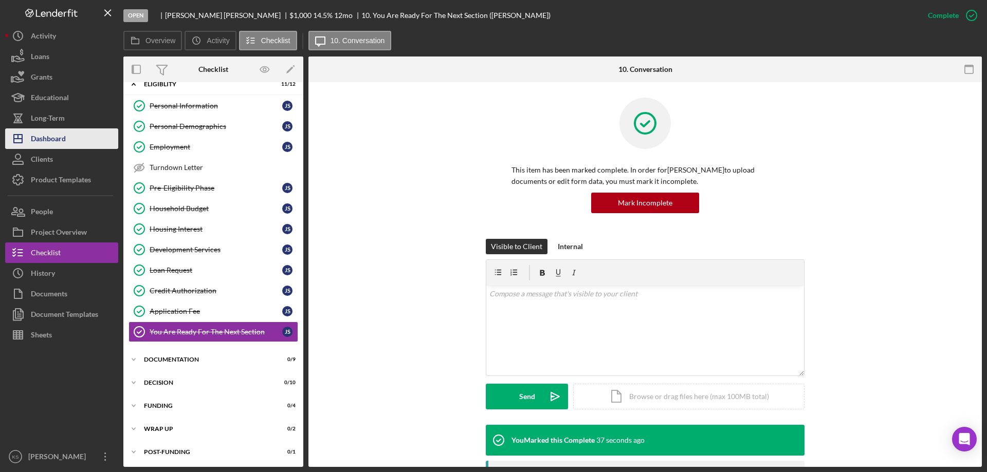
click at [69, 134] on button "Icon/Dashboard Dashboard" at bounding box center [61, 139] width 113 height 21
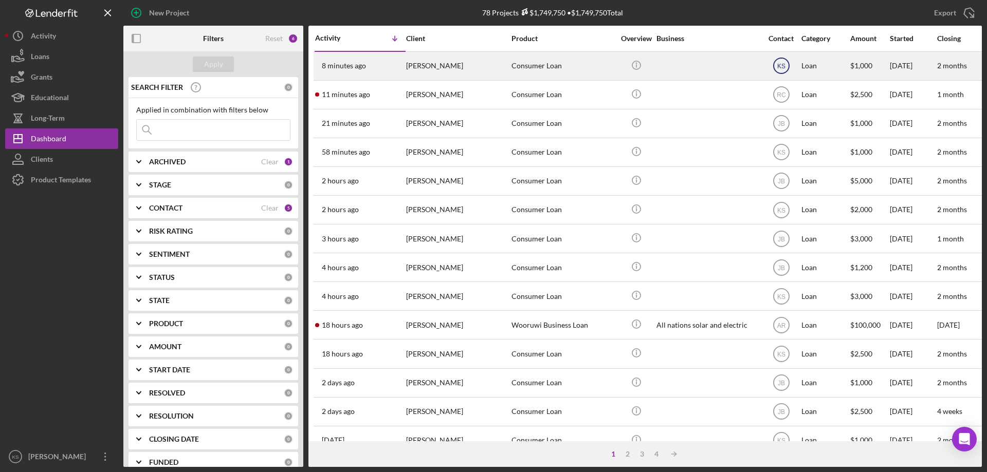
click at [784, 68] on text "KS" at bounding box center [781, 66] width 8 height 7
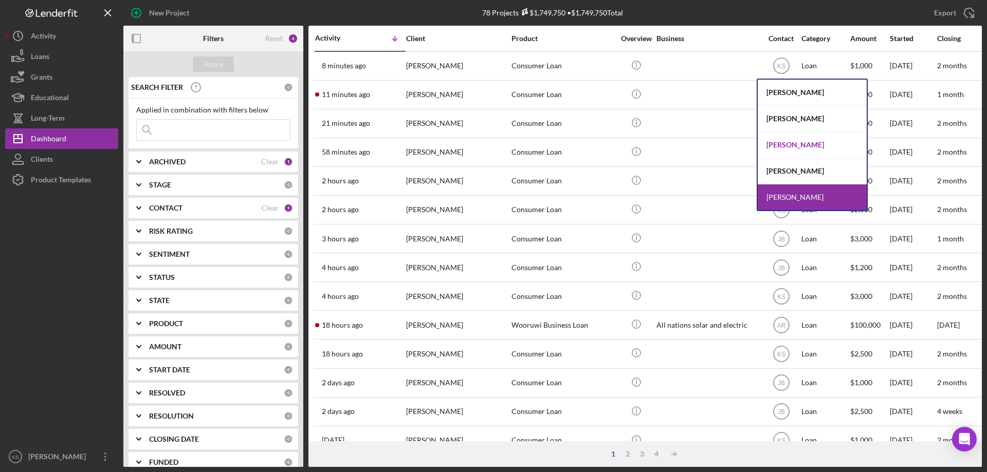
click at [794, 147] on div "[PERSON_NAME]" at bounding box center [812, 145] width 109 height 26
